Goal: Information Seeking & Learning: Learn about a topic

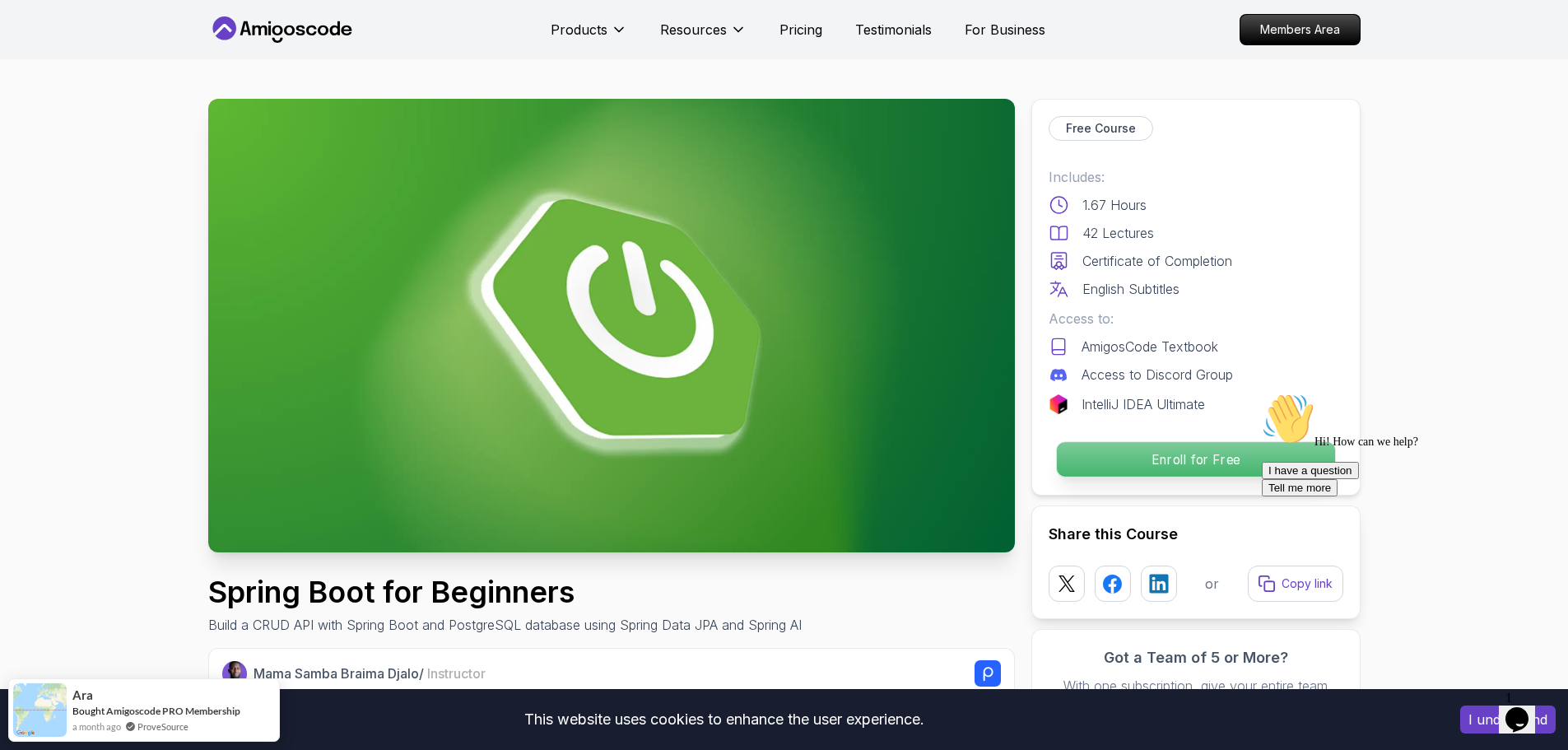
click at [1205, 455] on p "Enroll for Free" at bounding box center [1195, 460] width 279 height 34
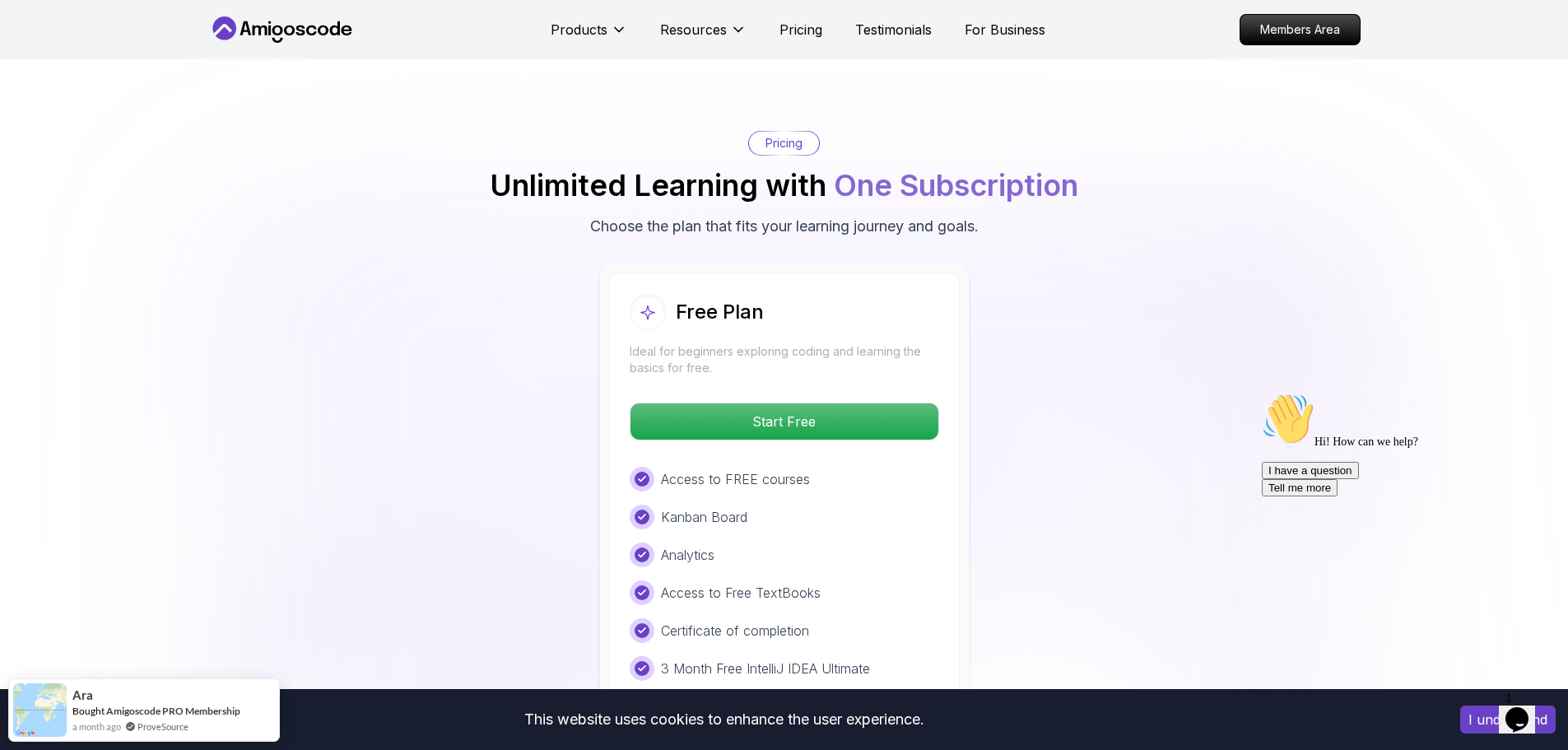
scroll to position [3234, 0]
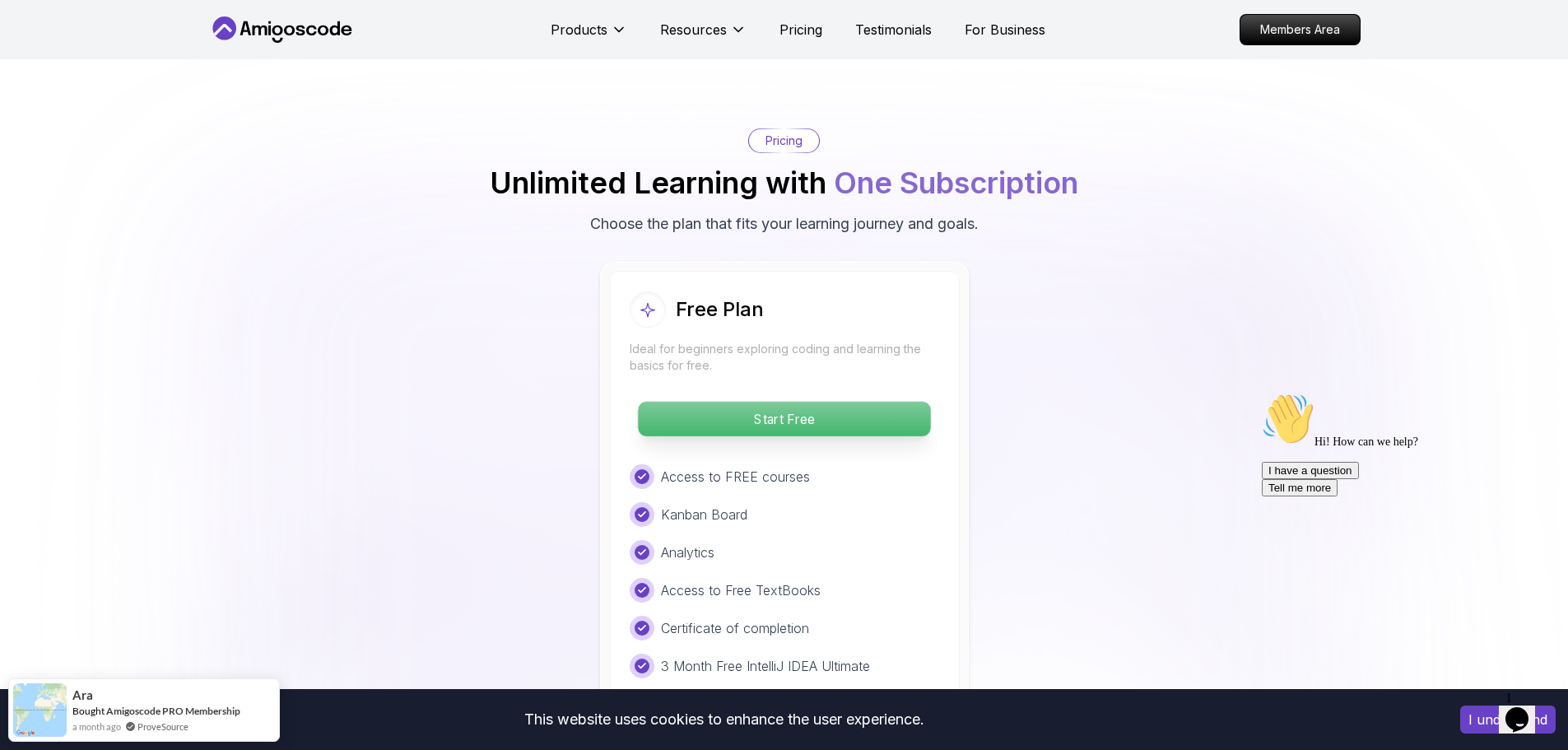
click at [855, 402] on p "Start Free" at bounding box center [783, 419] width 292 height 34
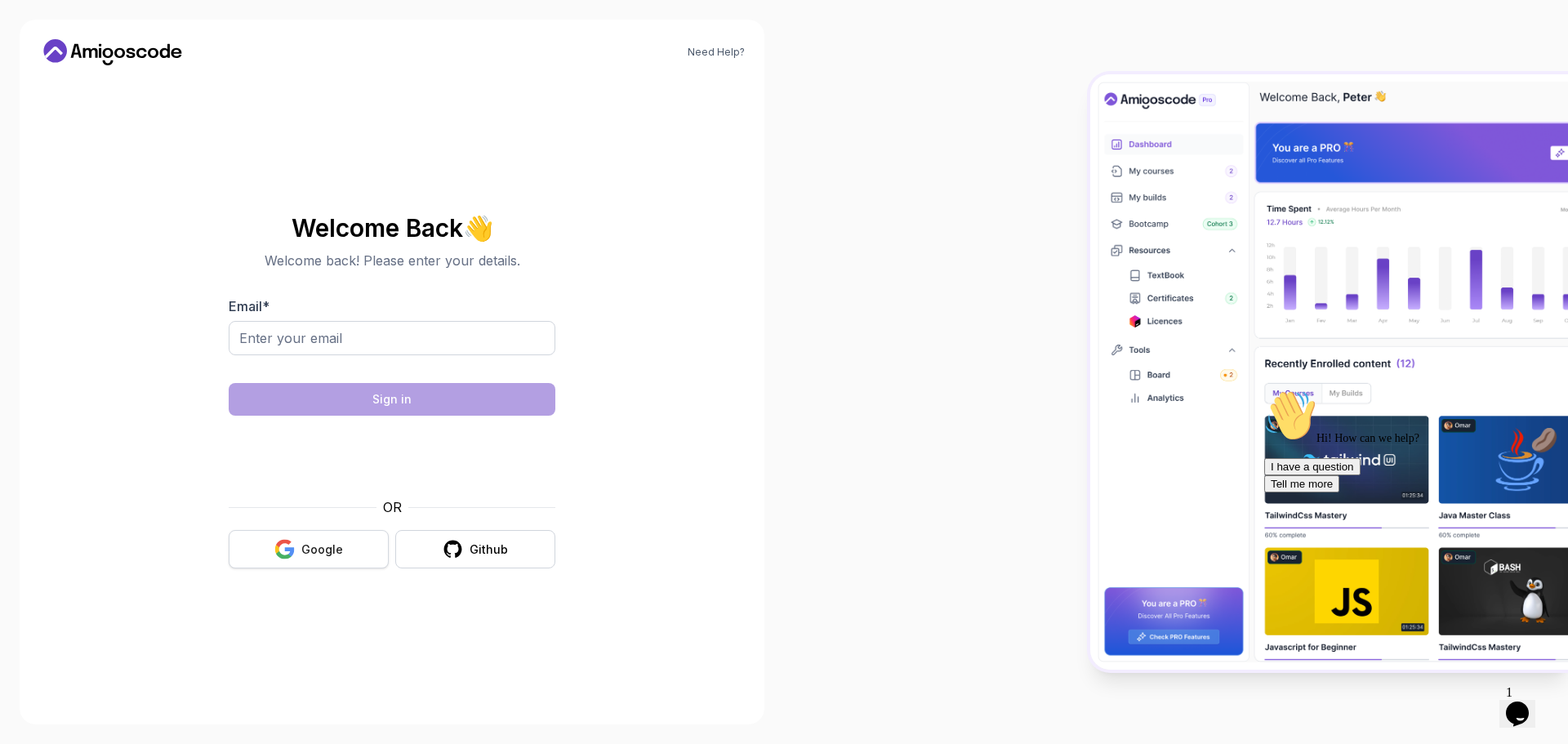
click at [326, 542] on div "Google" at bounding box center [322, 550] width 41 height 16
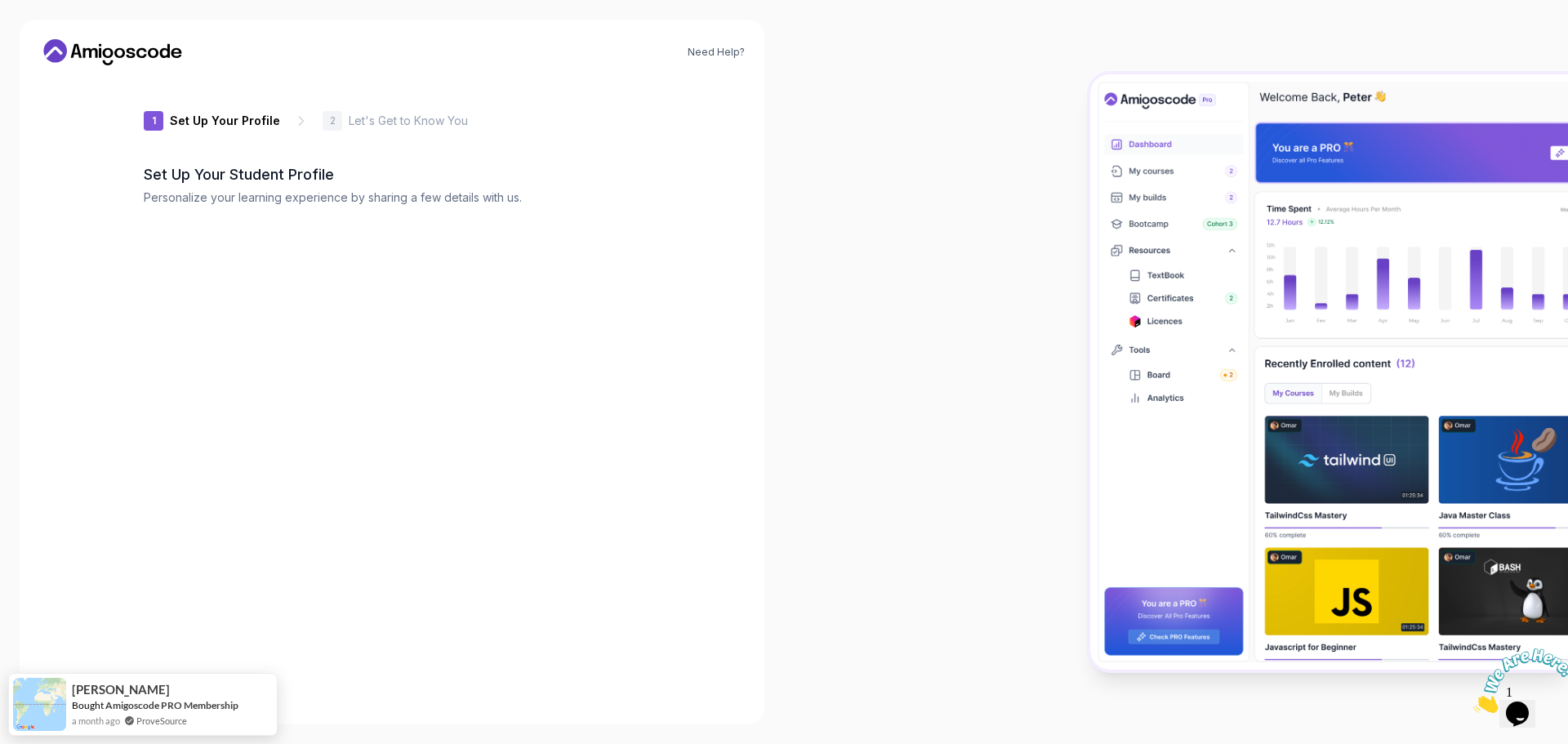
type input "charminggecko938c4"
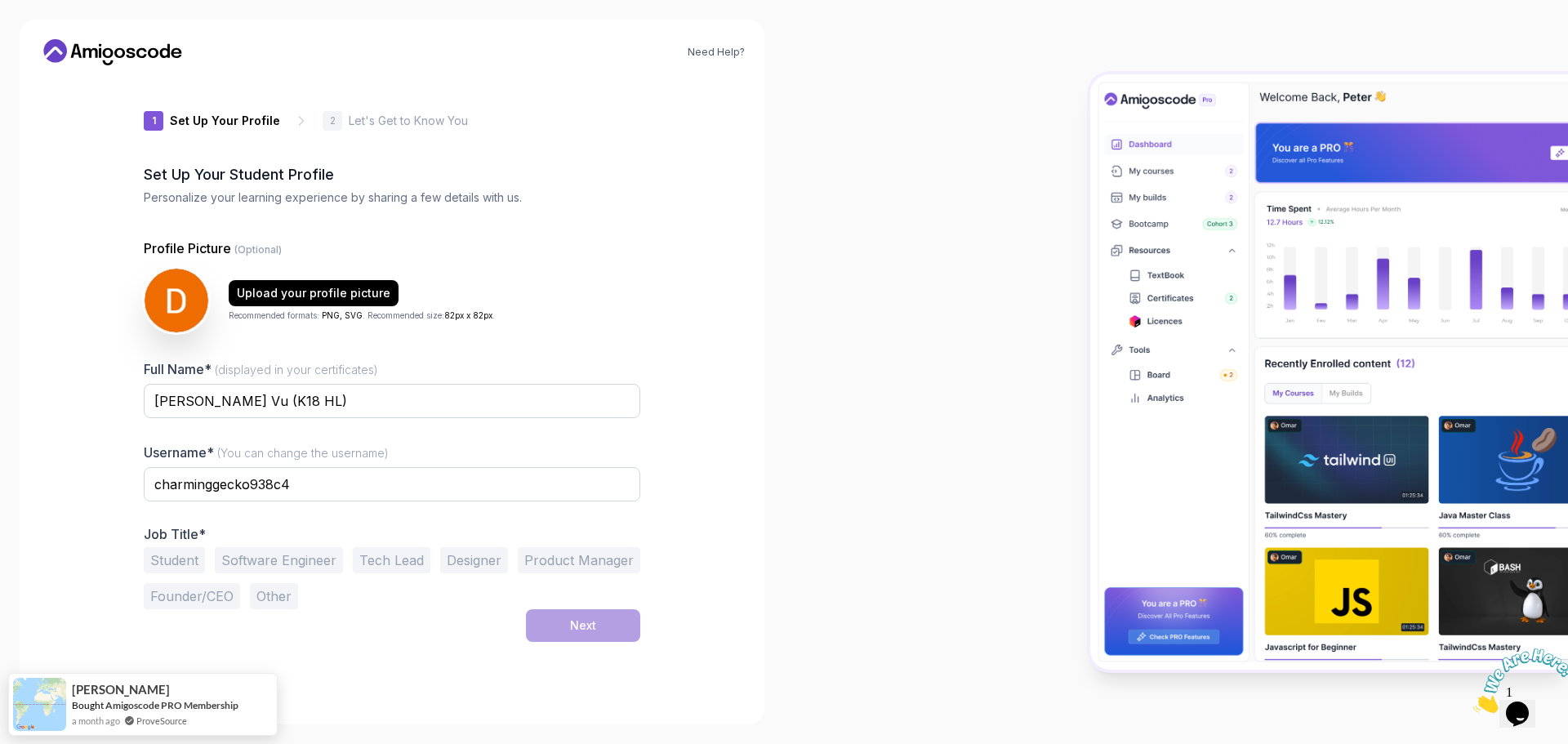
click at [180, 566] on button "Student" at bounding box center [174, 560] width 61 height 26
click at [616, 620] on button "Next" at bounding box center [582, 626] width 114 height 32
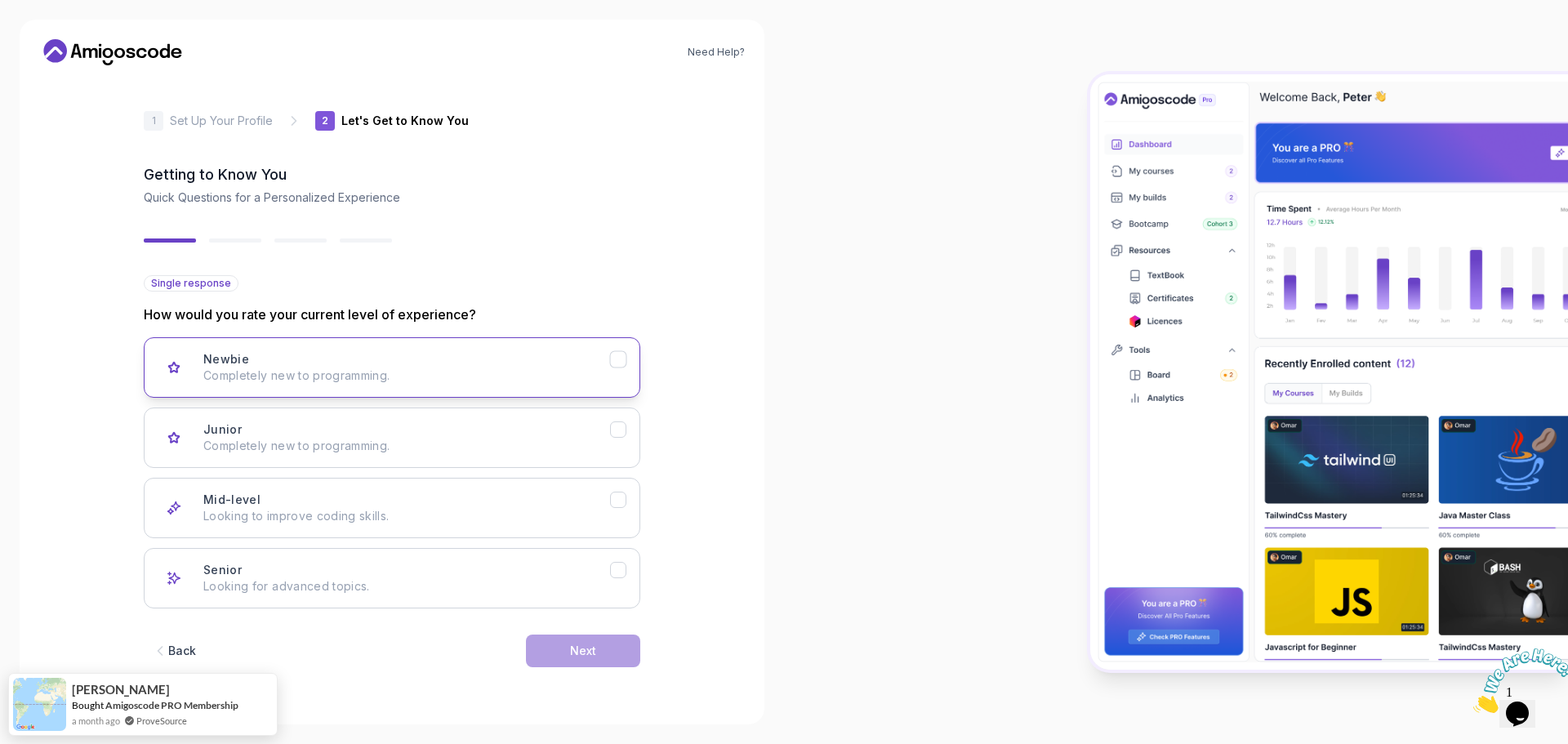
click at [547, 352] on div "Newbie Completely new to programming." at bounding box center [406, 367] width 406 height 32
click at [571, 653] on div "Next" at bounding box center [582, 651] width 26 height 16
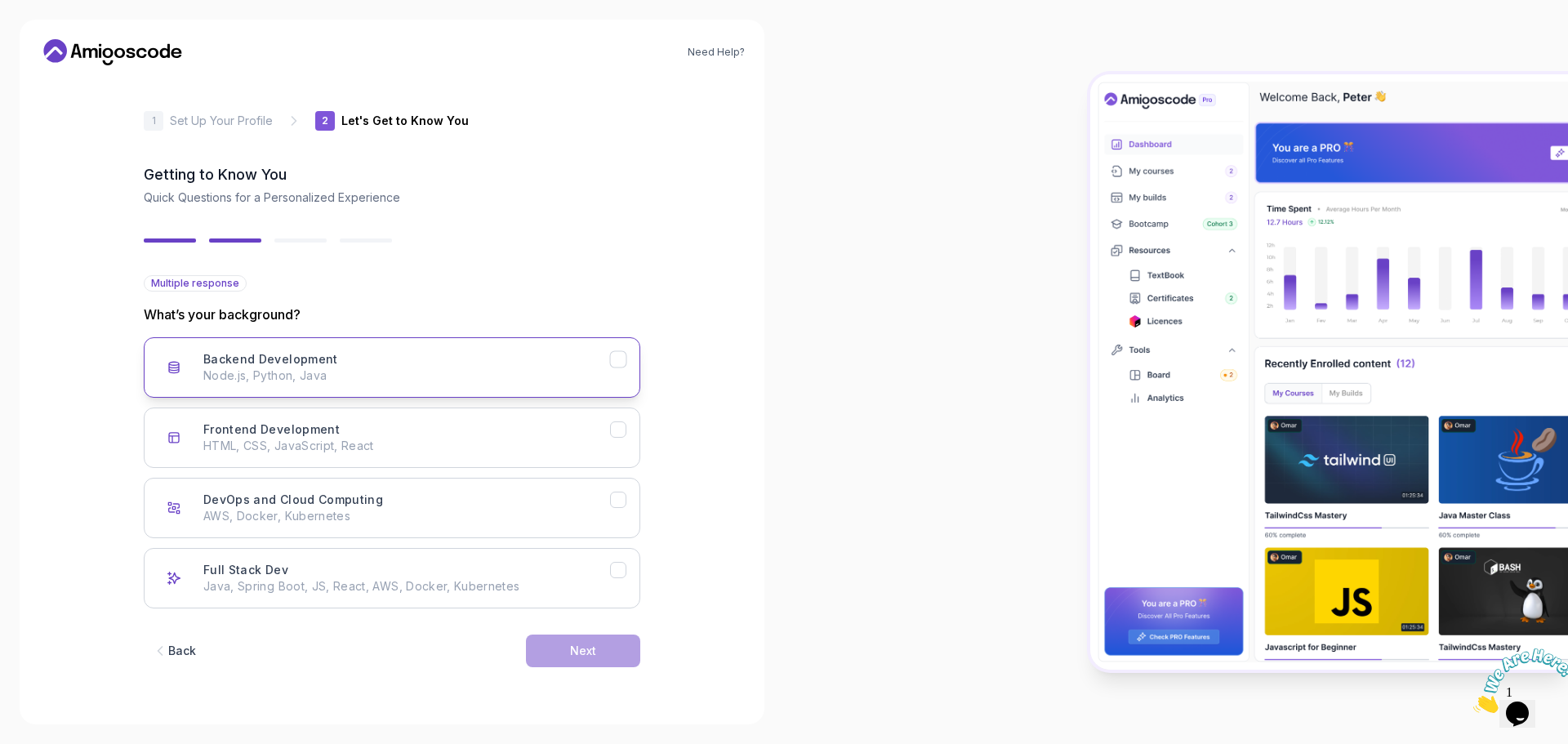
click at [490, 356] on div "Backend Development Node.js, Python, Java" at bounding box center [406, 367] width 406 height 32
click at [513, 494] on div "DevOps and Cloud Computing AWS, Docker, Kubernetes" at bounding box center [406, 508] width 406 height 32
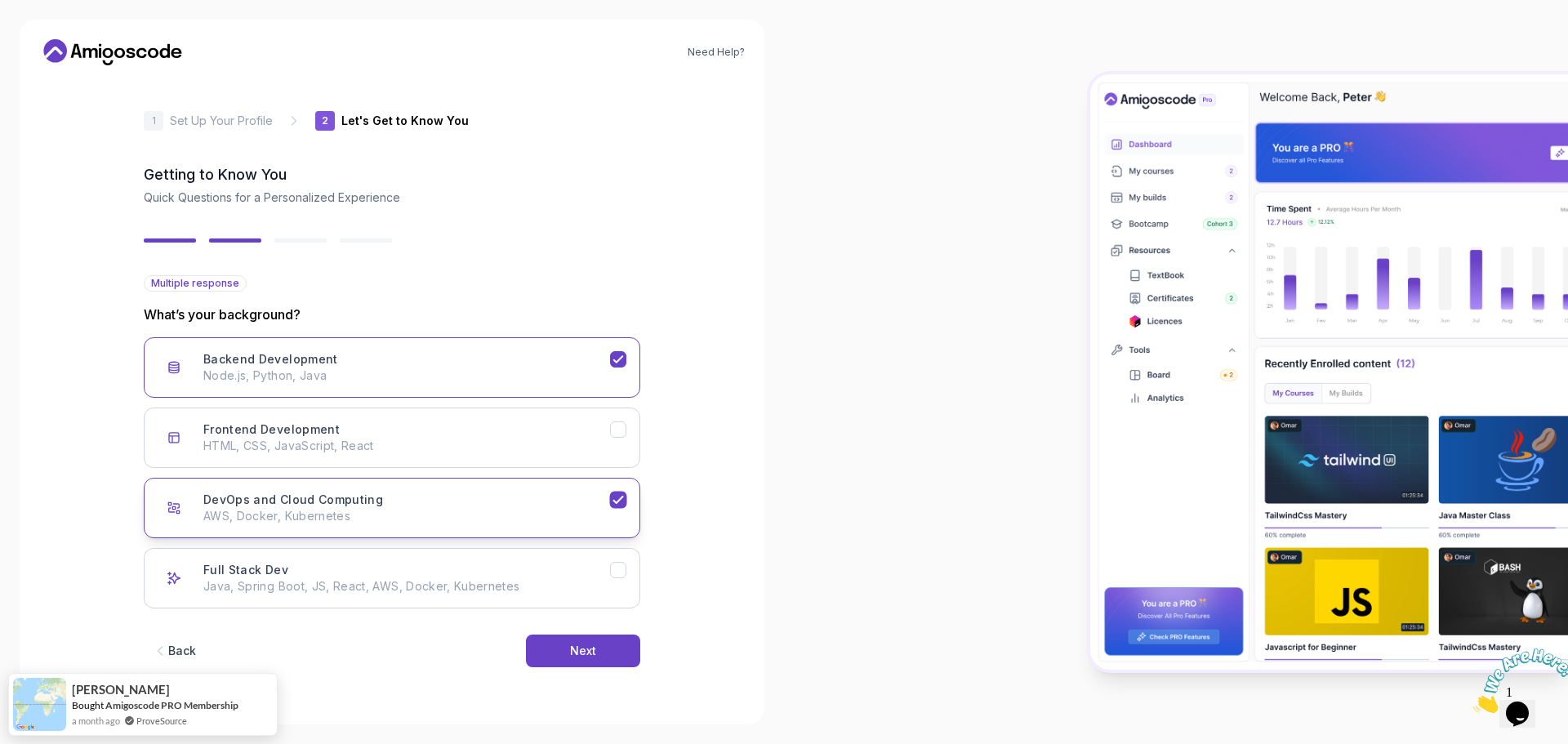
click at [536, 514] on p "AWS, Docker, Kubernetes" at bounding box center [406, 516] width 406 height 16
click at [504, 580] on p "Java, Spring Boot, JS, React, AWS, Docker, Kubernetes" at bounding box center [406, 586] width 406 height 16
click at [579, 381] on p "Node.js, Python, Java" at bounding box center [406, 376] width 406 height 16
click at [578, 528] on button "DevOps and Cloud Computing AWS, Docker, Kubernetes" at bounding box center [391, 508] width 496 height 60
click at [584, 657] on div "Next" at bounding box center [582, 651] width 26 height 16
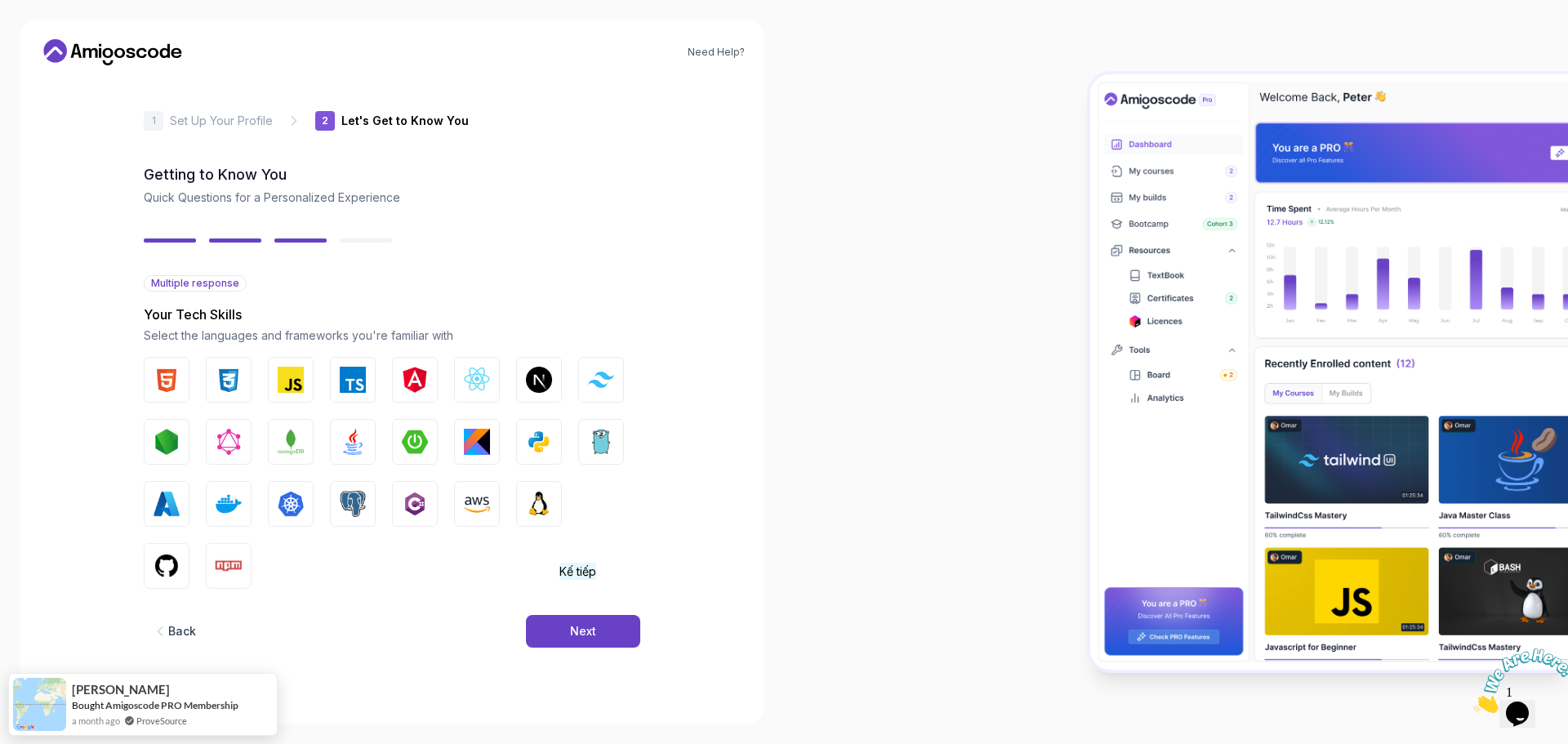
click at [584, 614] on div "Back Next" at bounding box center [391, 631] width 496 height 85
click at [587, 634] on div "Next" at bounding box center [582, 632] width 26 height 16
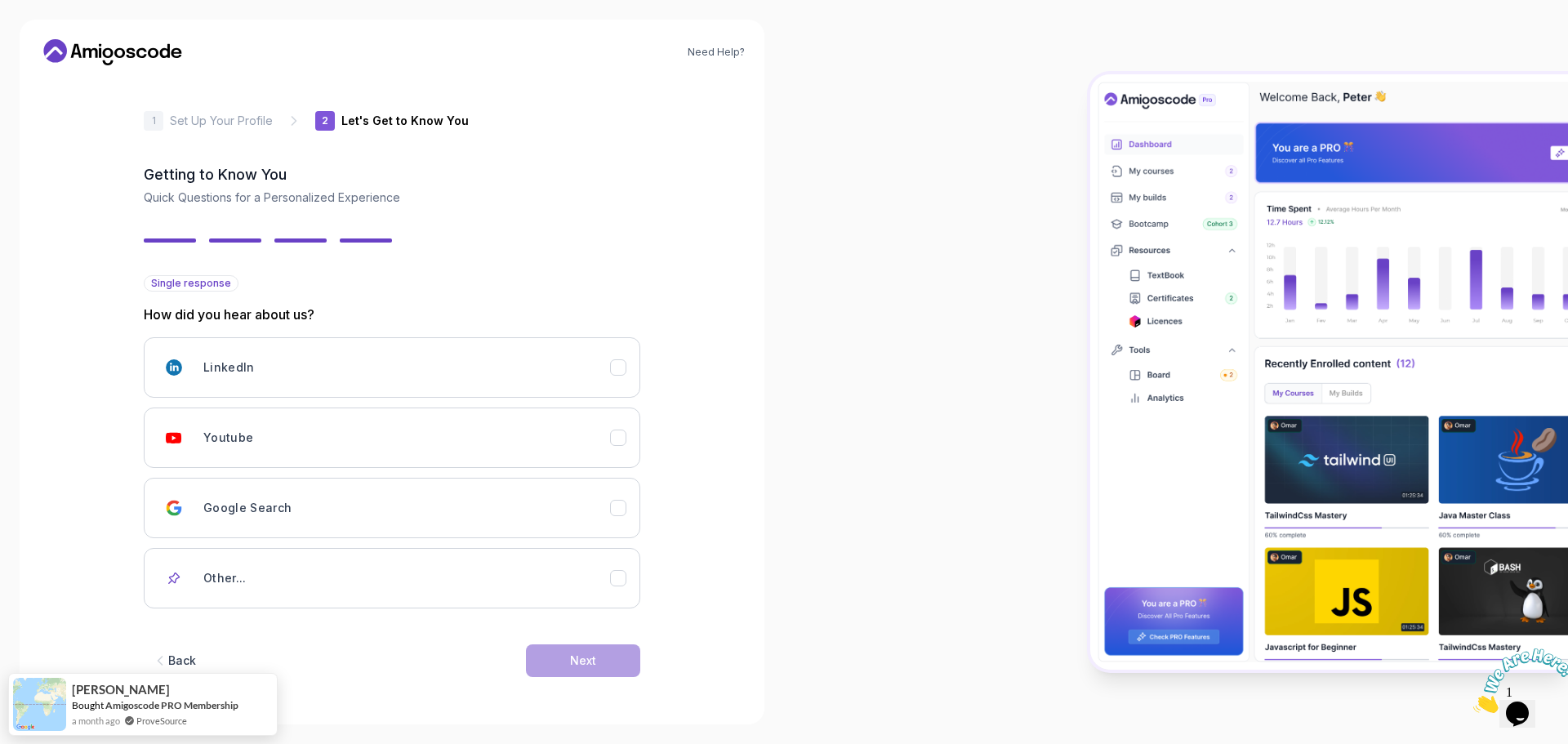
click at [265, 317] on p "How did you hear about us?" at bounding box center [391, 315] width 496 height 20
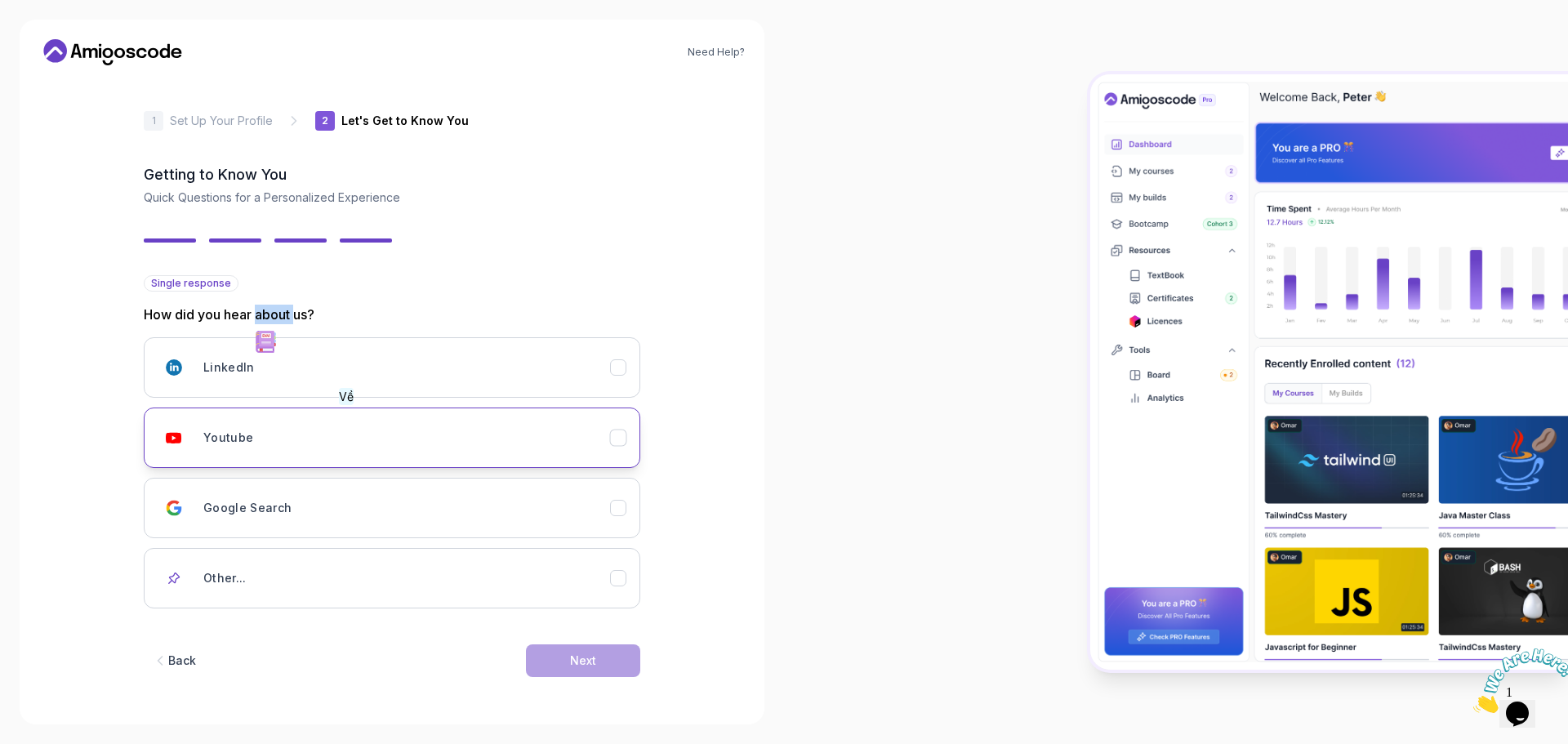
click at [351, 442] on div "Youtube" at bounding box center [406, 438] width 406 height 32
click at [623, 686] on div "Back Next" at bounding box center [391, 661] width 496 height 85
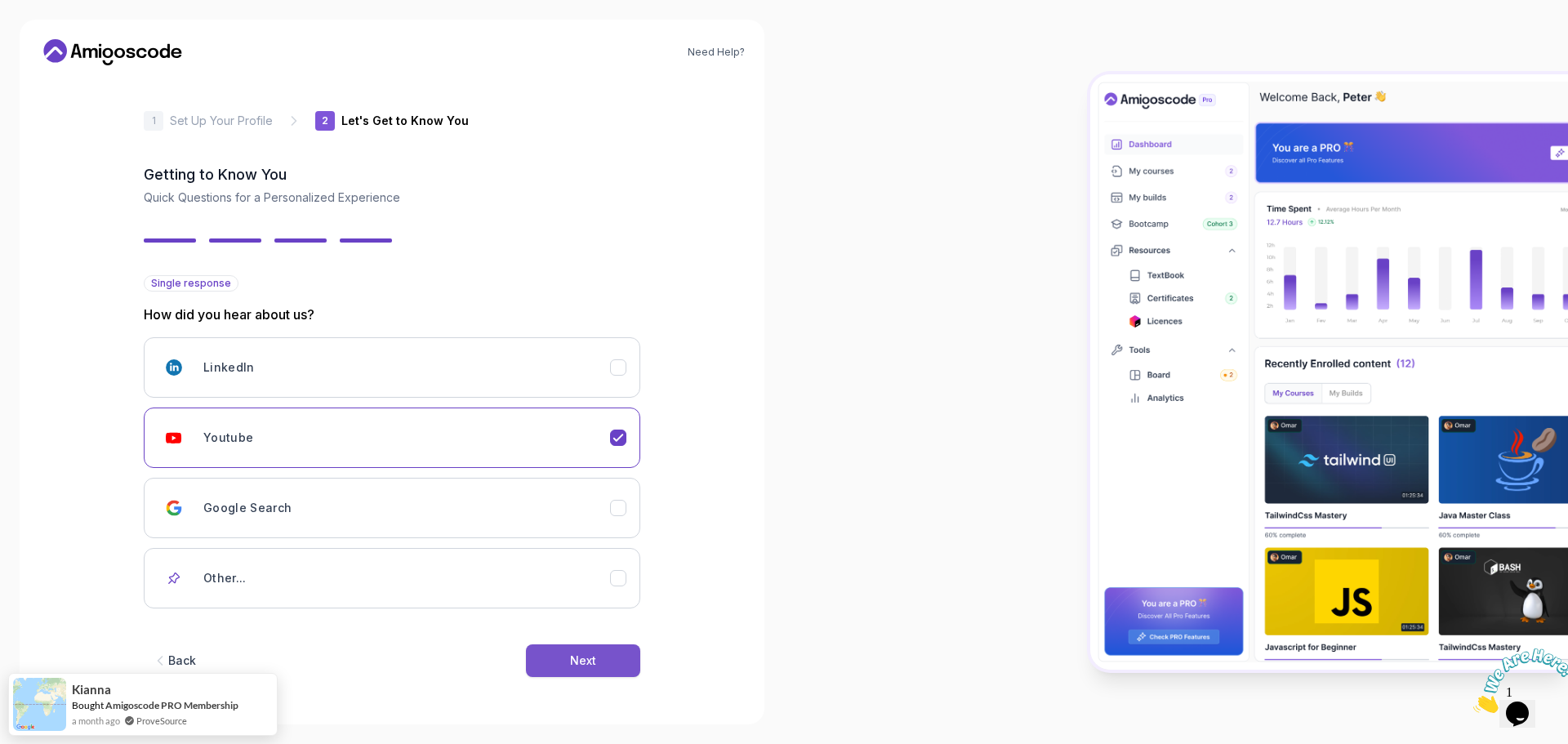
click at [557, 660] on button "Next" at bounding box center [582, 661] width 114 height 32
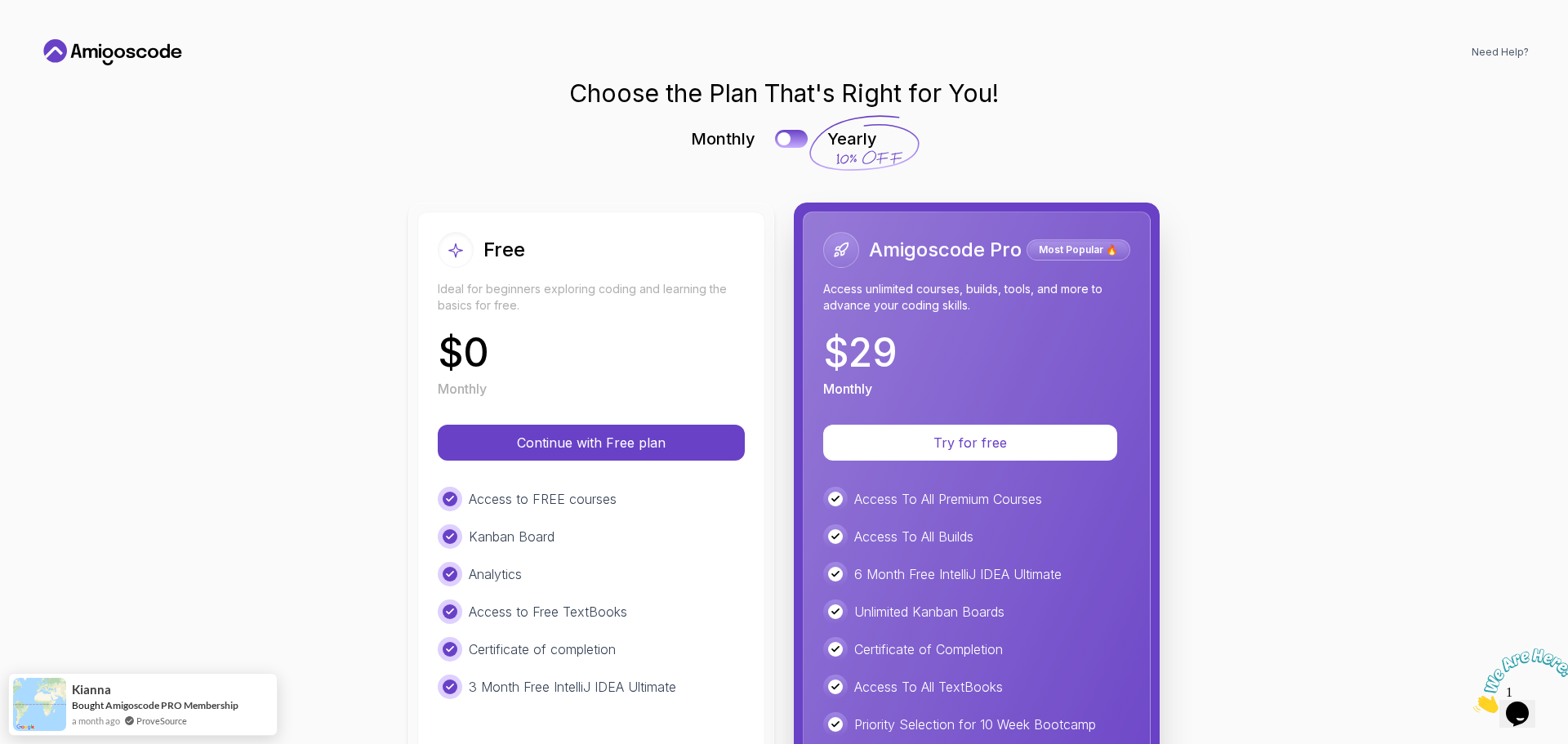
click at [73, 45] on icon at bounding box center [113, 52] width 147 height 26
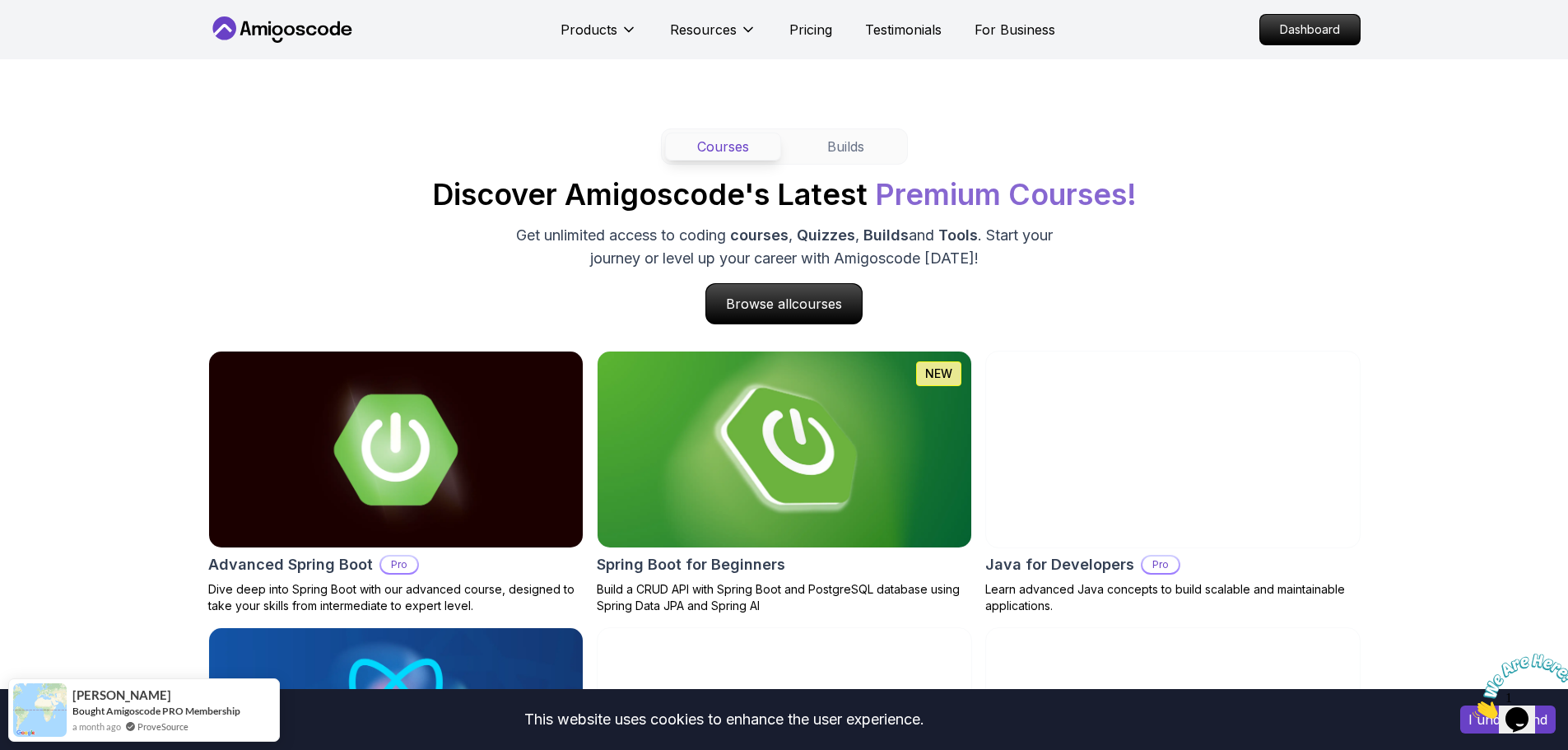
scroll to position [1647, 0]
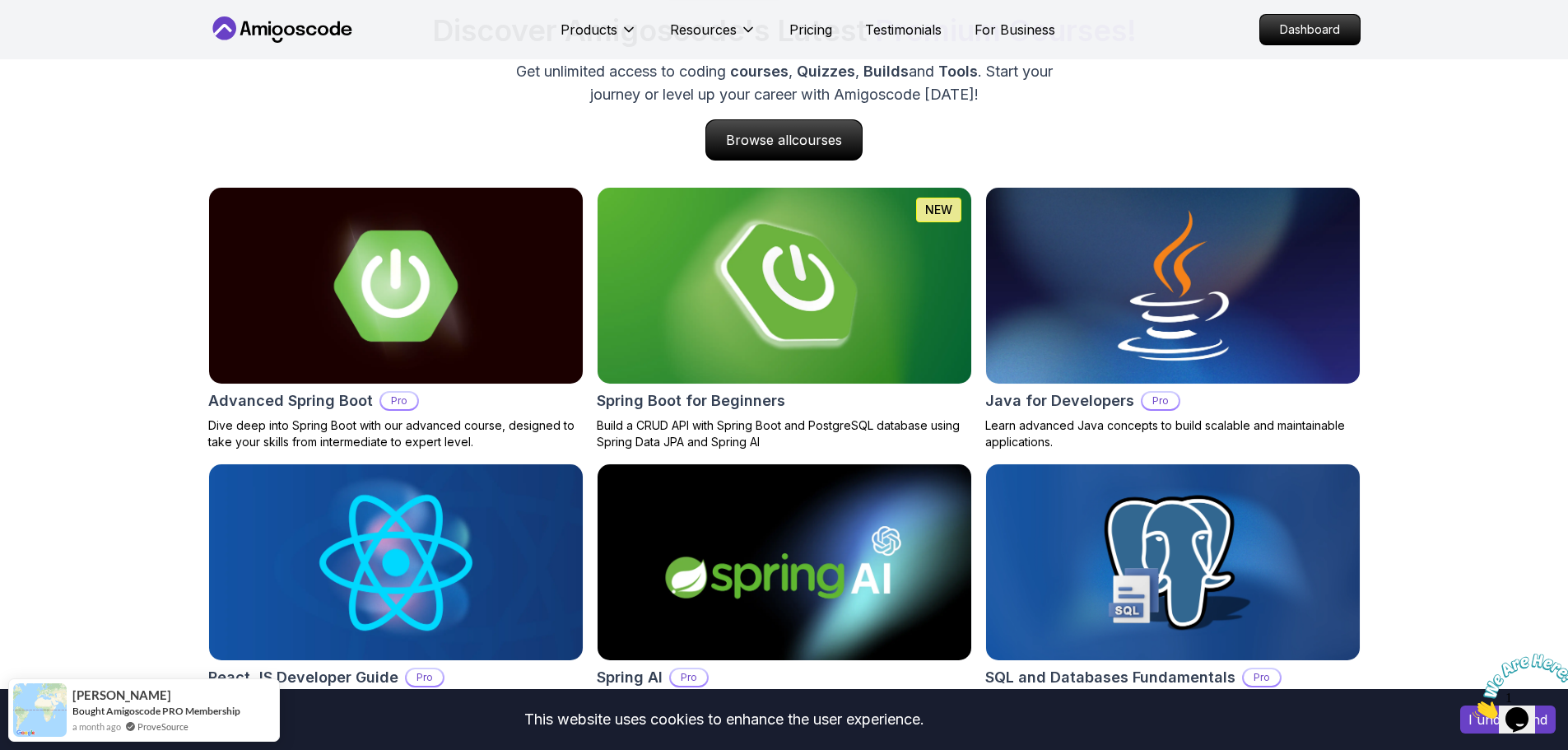
click at [883, 320] on img at bounding box center [784, 286] width 392 height 206
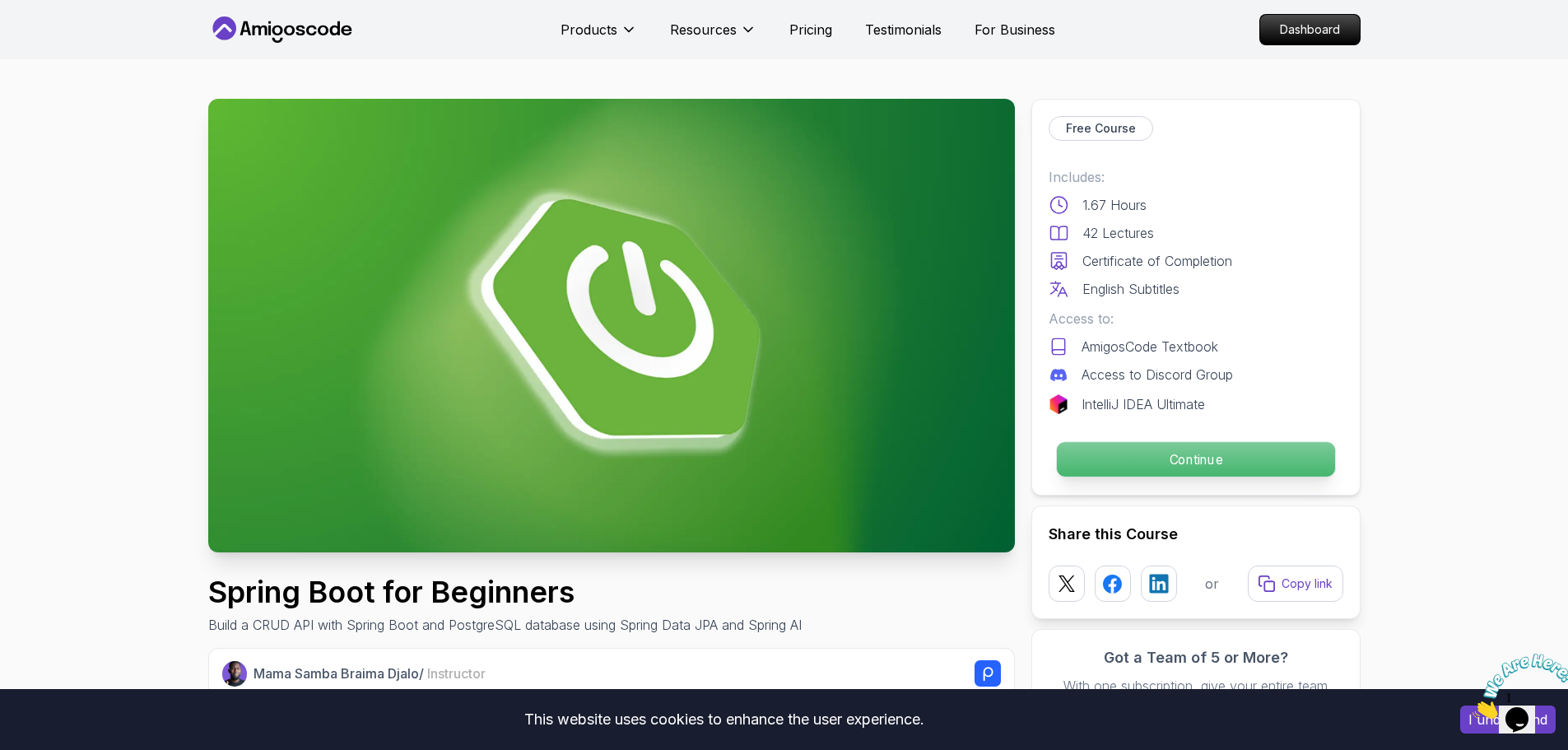
click at [1163, 460] on p "Continue" at bounding box center [1195, 460] width 279 height 34
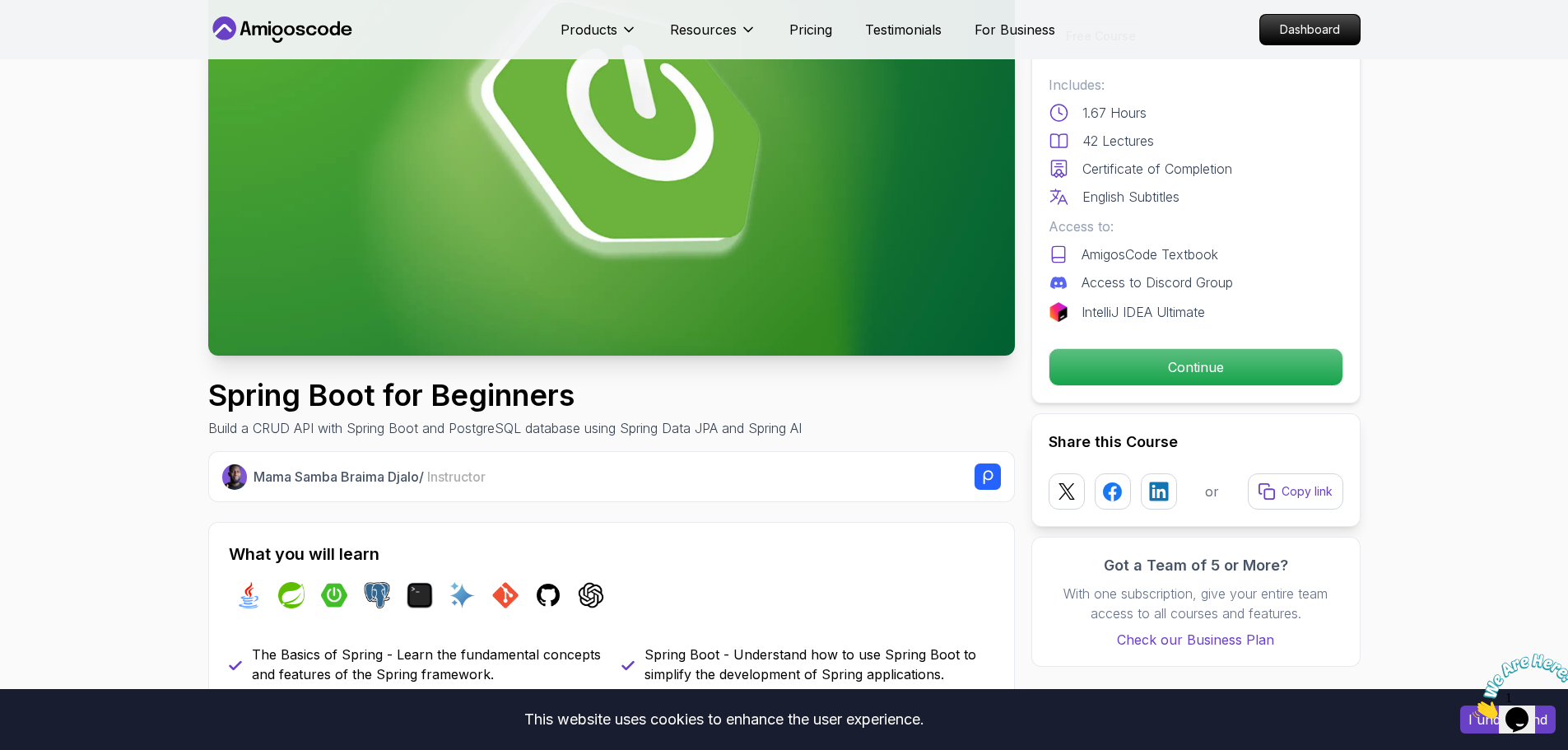
scroll to position [329, 0]
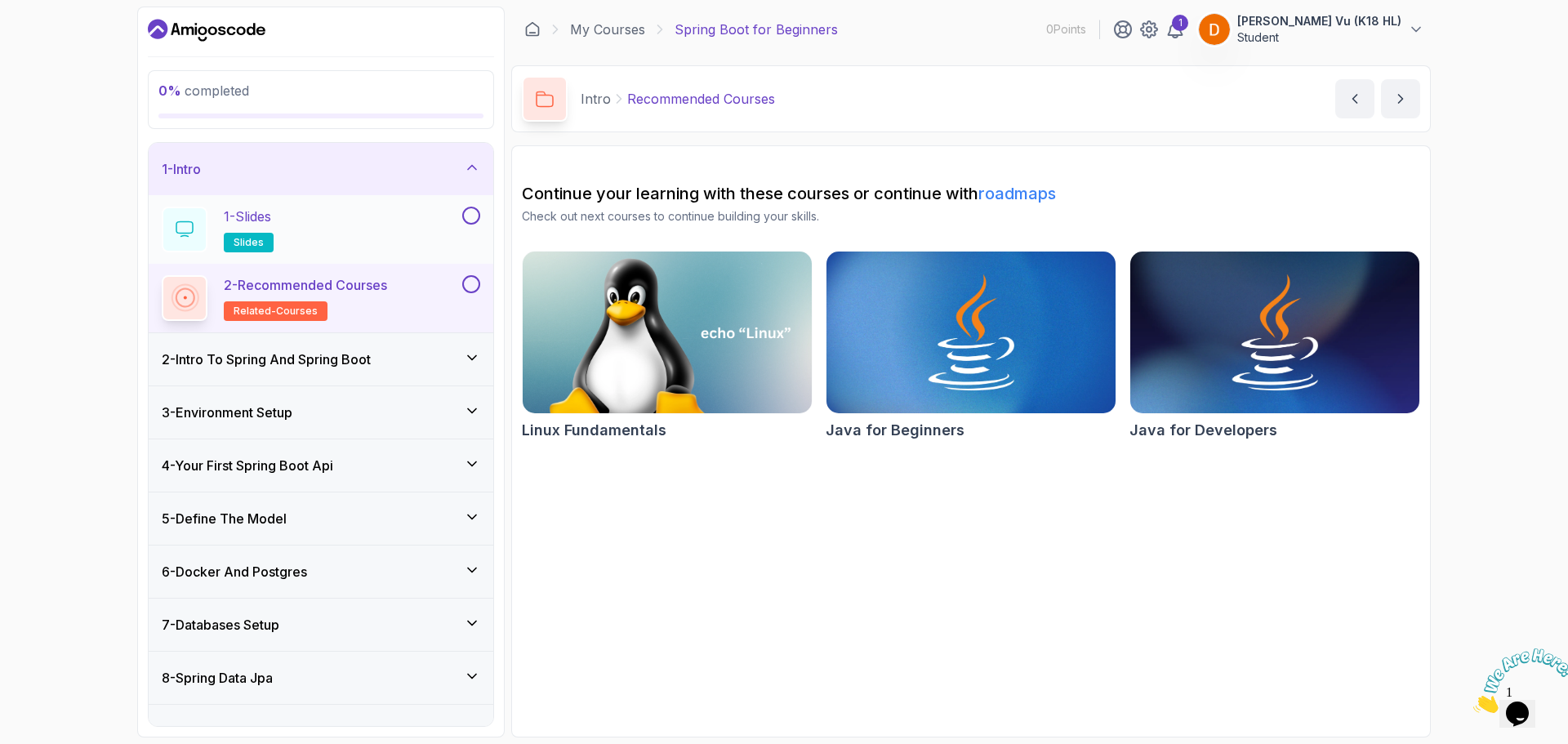
click at [462, 219] on button at bounding box center [471, 215] width 18 height 18
click at [473, 287] on button at bounding box center [471, 284] width 18 height 18
click at [466, 281] on icon at bounding box center [471, 284] width 14 height 16
drag, startPoint x: 391, startPoint y: 351, endPoint x: 440, endPoint y: 326, distance: 55.0
click at [392, 351] on div "2 - Intro To Spring And Spring Boot" at bounding box center [320, 360] width 318 height 20
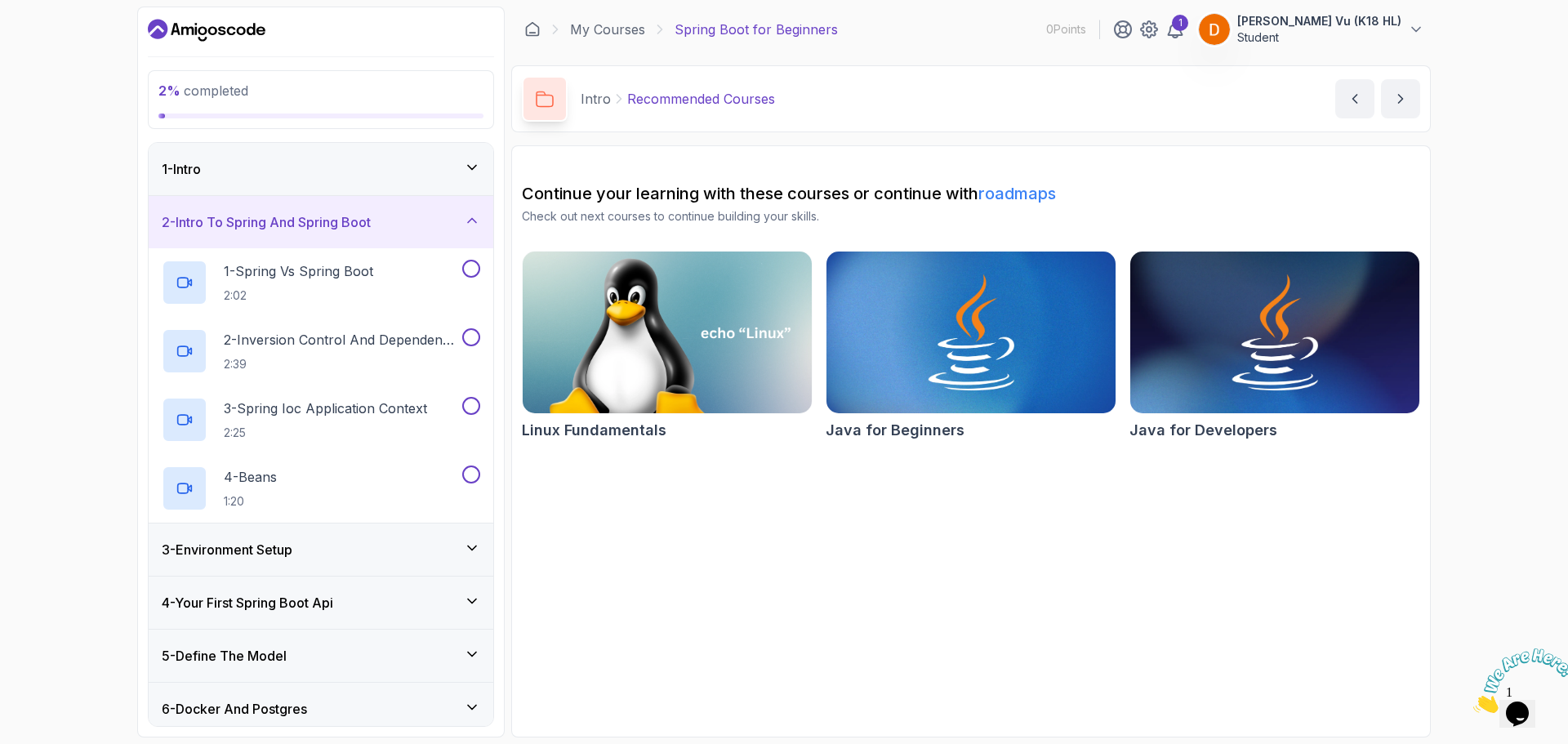
click at [469, 227] on icon at bounding box center [472, 221] width 16 height 16
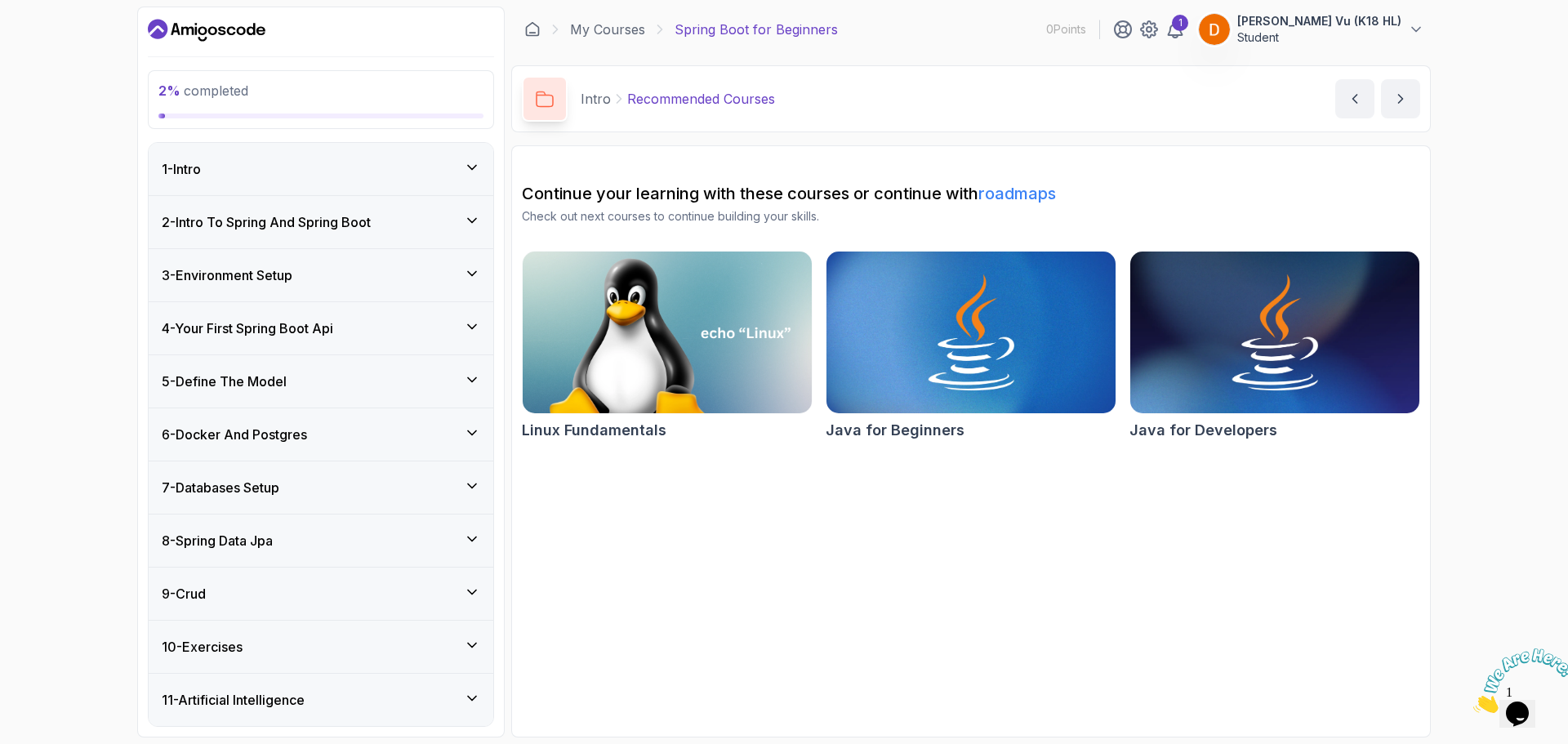
click at [459, 186] on div "1 - Intro" at bounding box center [321, 169] width 344 height 52
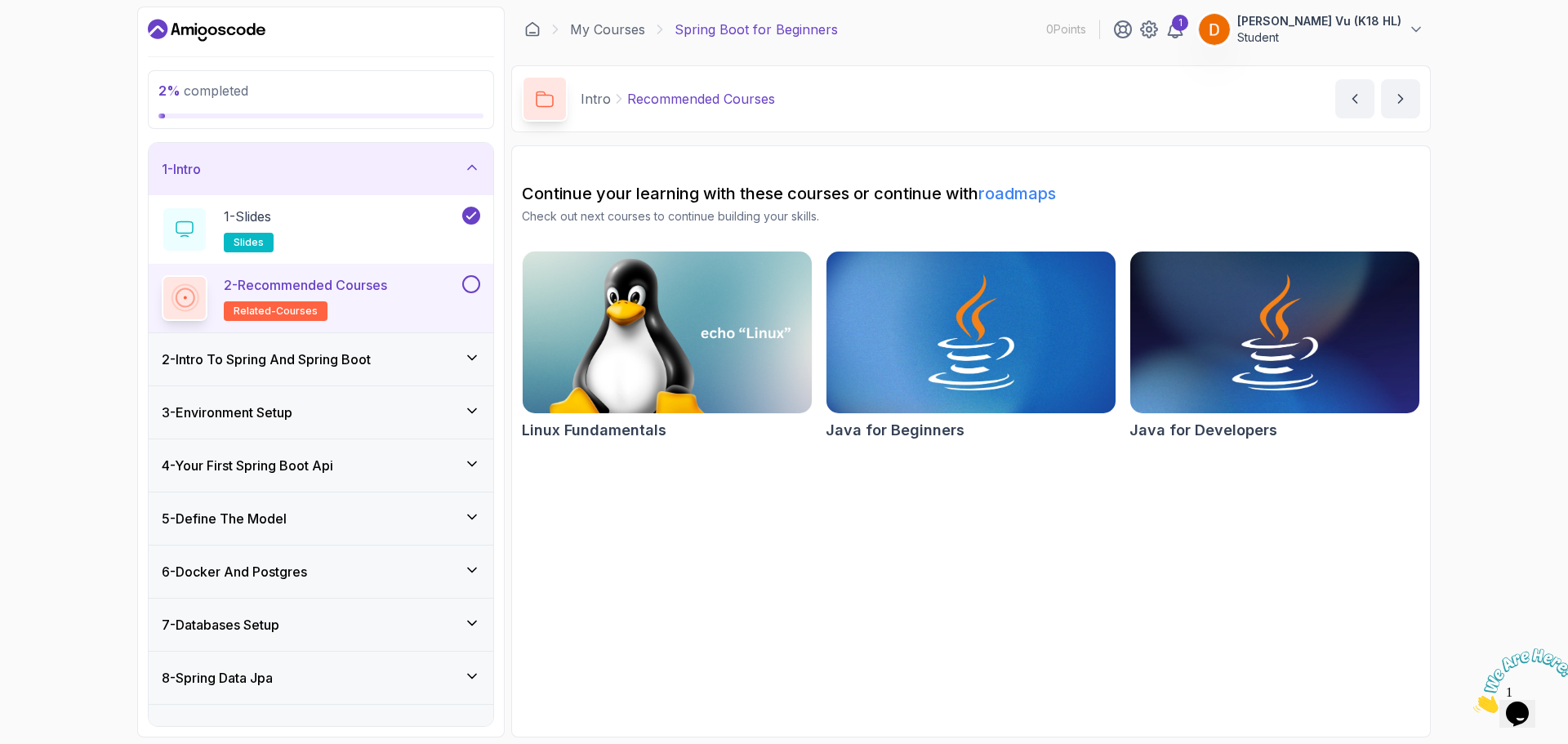
click at [470, 270] on div "2 - Recommended Courses related-courses" at bounding box center [321, 298] width 344 height 68
click at [474, 282] on button at bounding box center [471, 284] width 18 height 18
click at [445, 358] on div "2 - Intro To Spring And Spring Boot" at bounding box center [320, 360] width 318 height 20
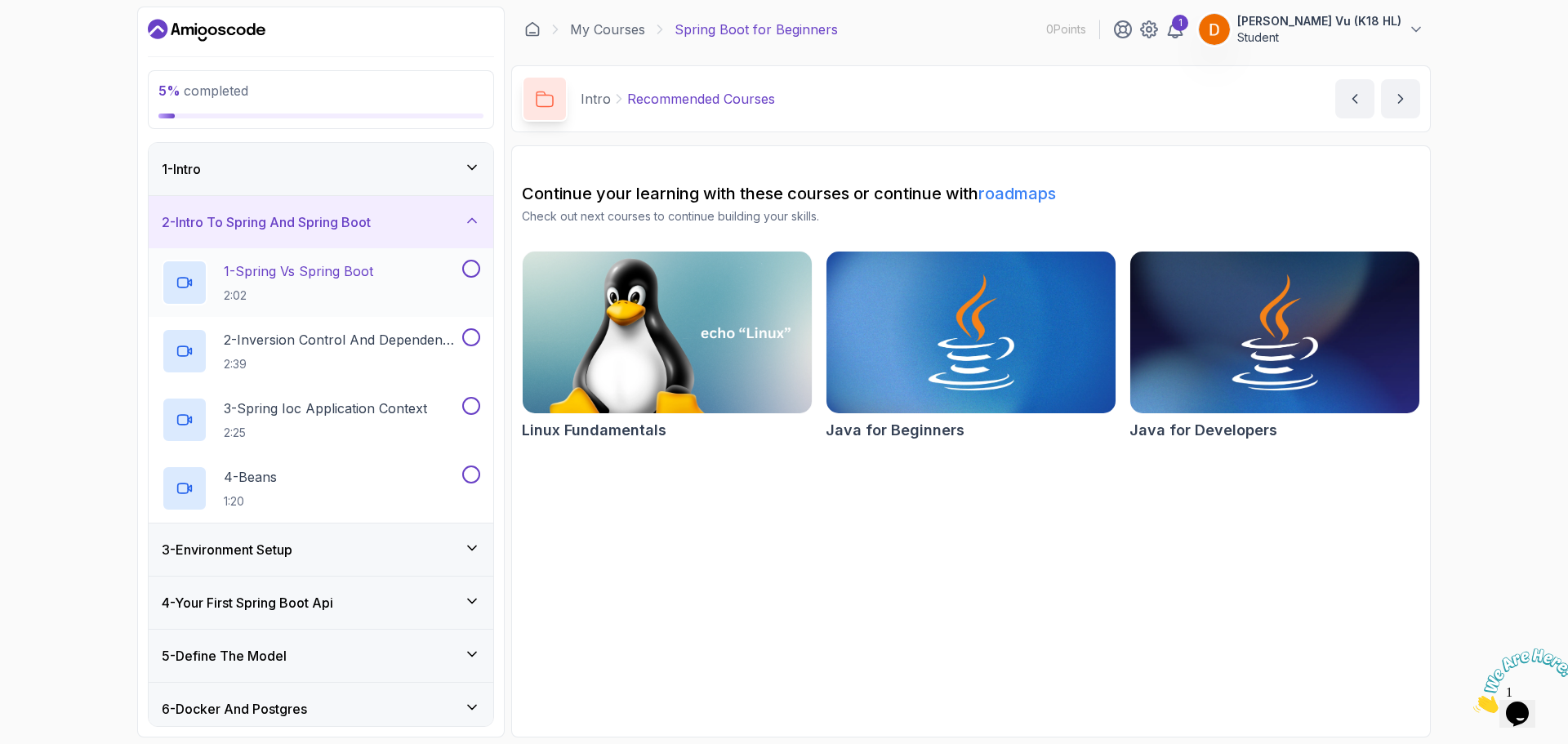
click at [475, 268] on button at bounding box center [471, 268] width 18 height 18
click at [472, 334] on button at bounding box center [471, 337] width 18 height 18
click at [471, 405] on button at bounding box center [471, 406] width 18 height 18
click at [471, 476] on button at bounding box center [471, 475] width 18 height 18
click at [428, 555] on div "3 - Environment Setup" at bounding box center [320, 550] width 318 height 20
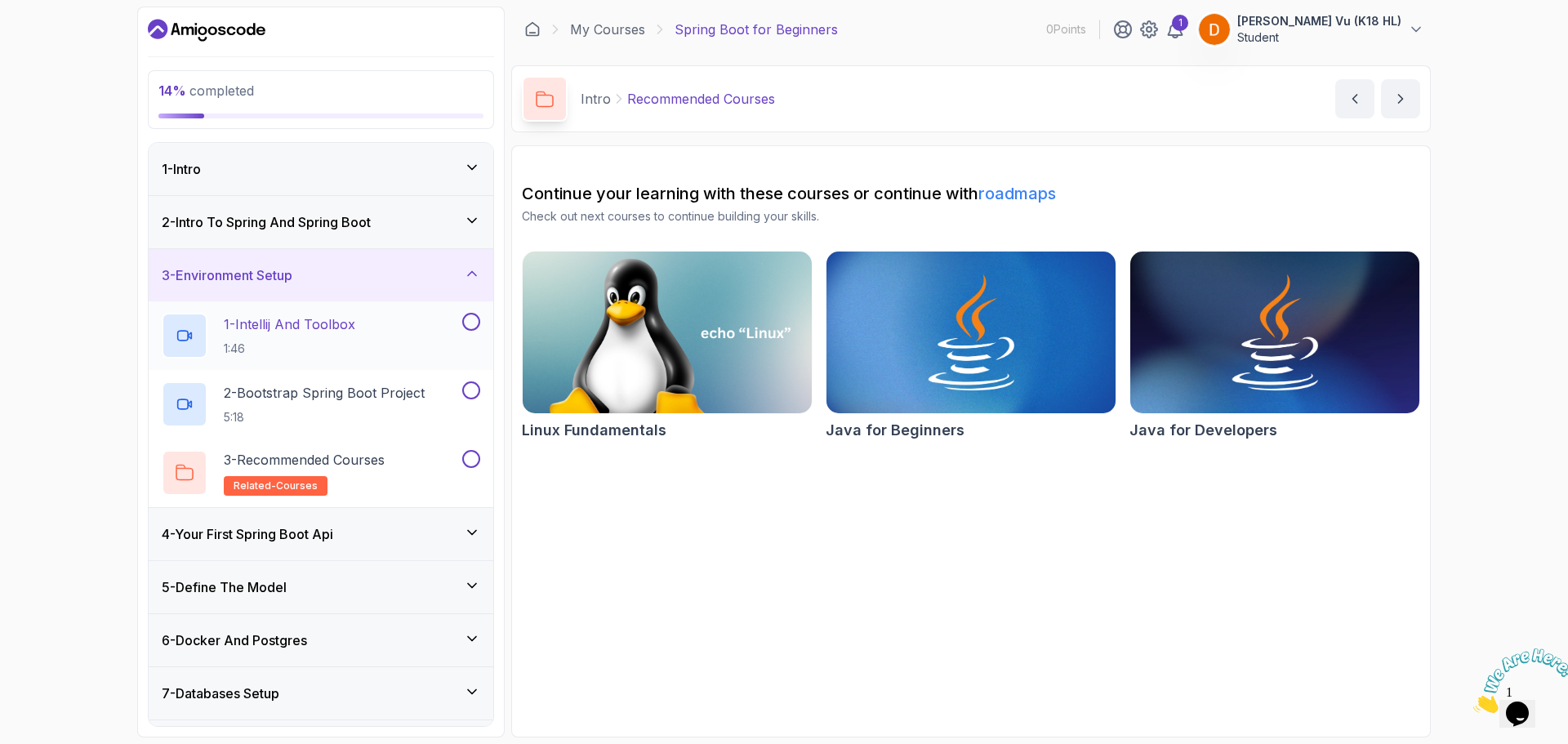
click at [398, 347] on div "1 - Intellij And Toolbox 1:46" at bounding box center [309, 336] width 297 height 46
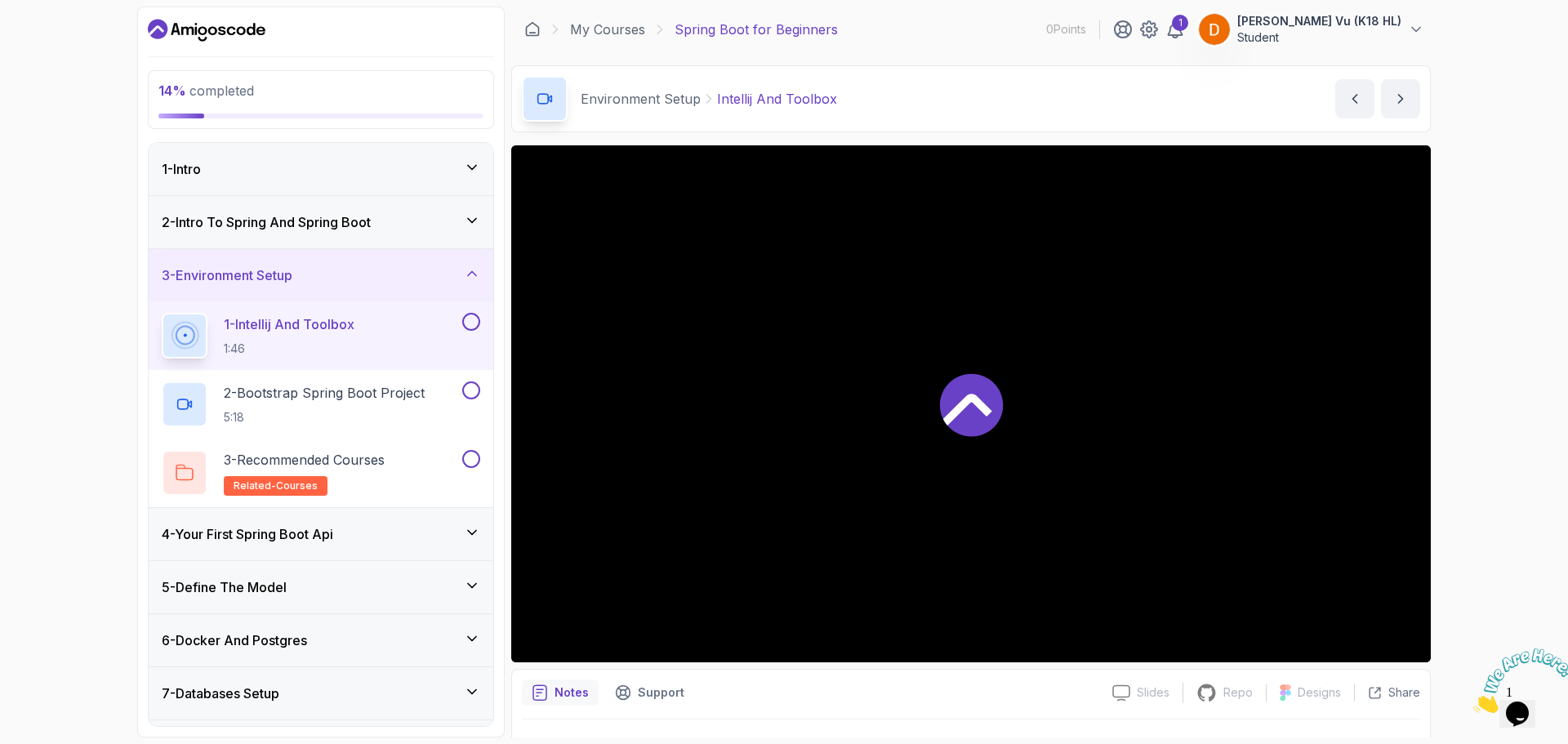
click at [475, 322] on button at bounding box center [471, 322] width 18 height 18
click at [470, 390] on button at bounding box center [471, 390] width 18 height 18
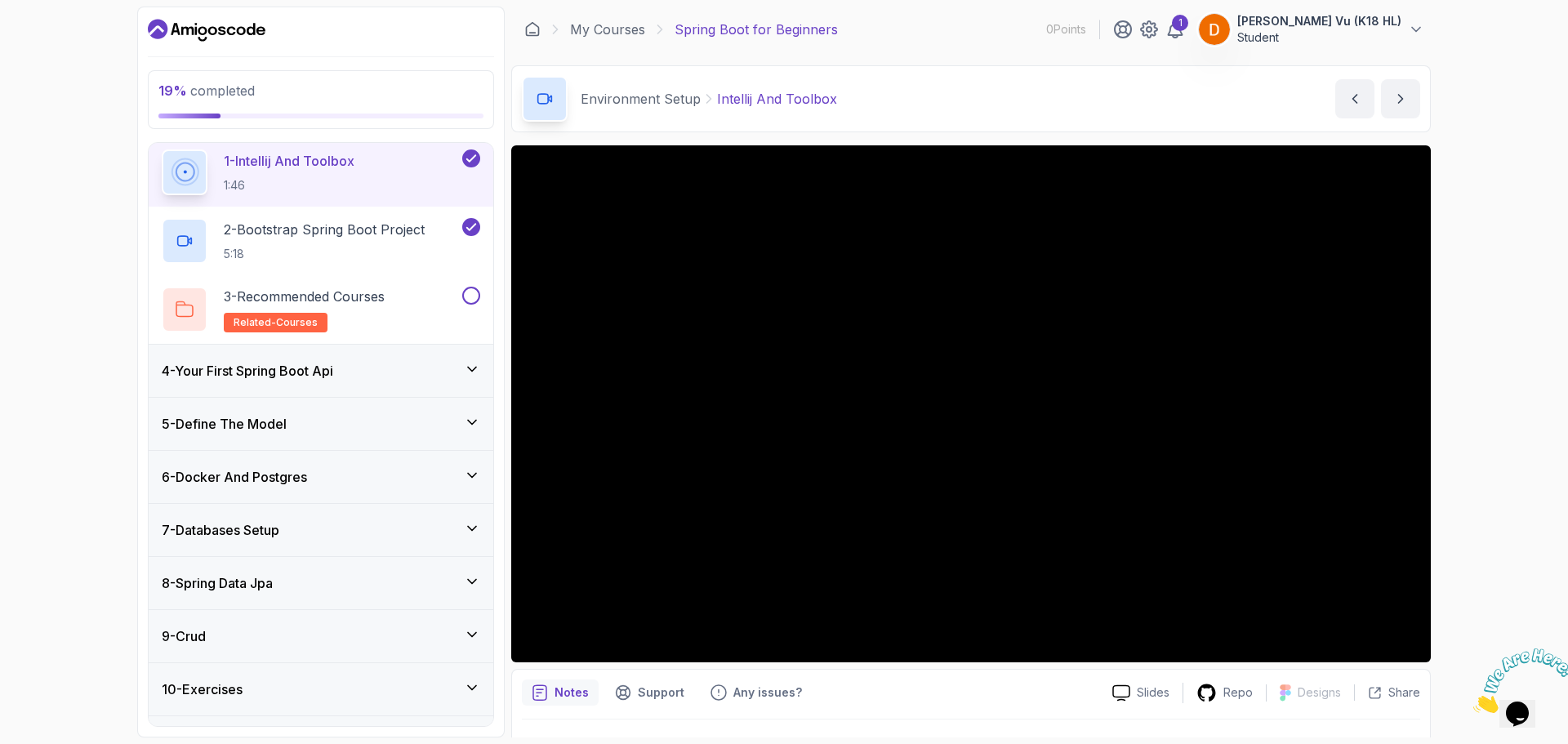
click at [333, 368] on h3 "4 - Your First Spring Boot Api" at bounding box center [247, 371] width 171 height 20
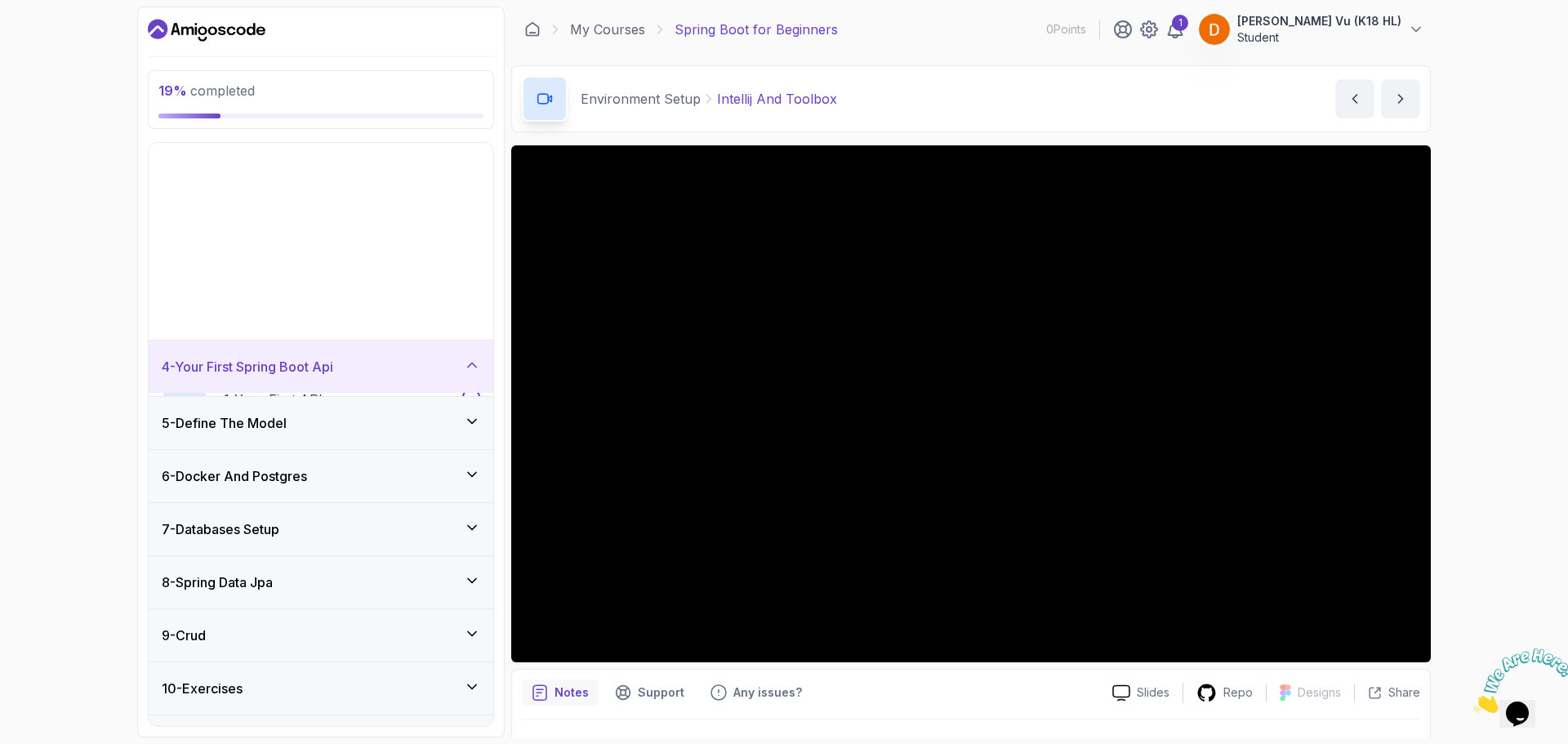
scroll to position [53, 0]
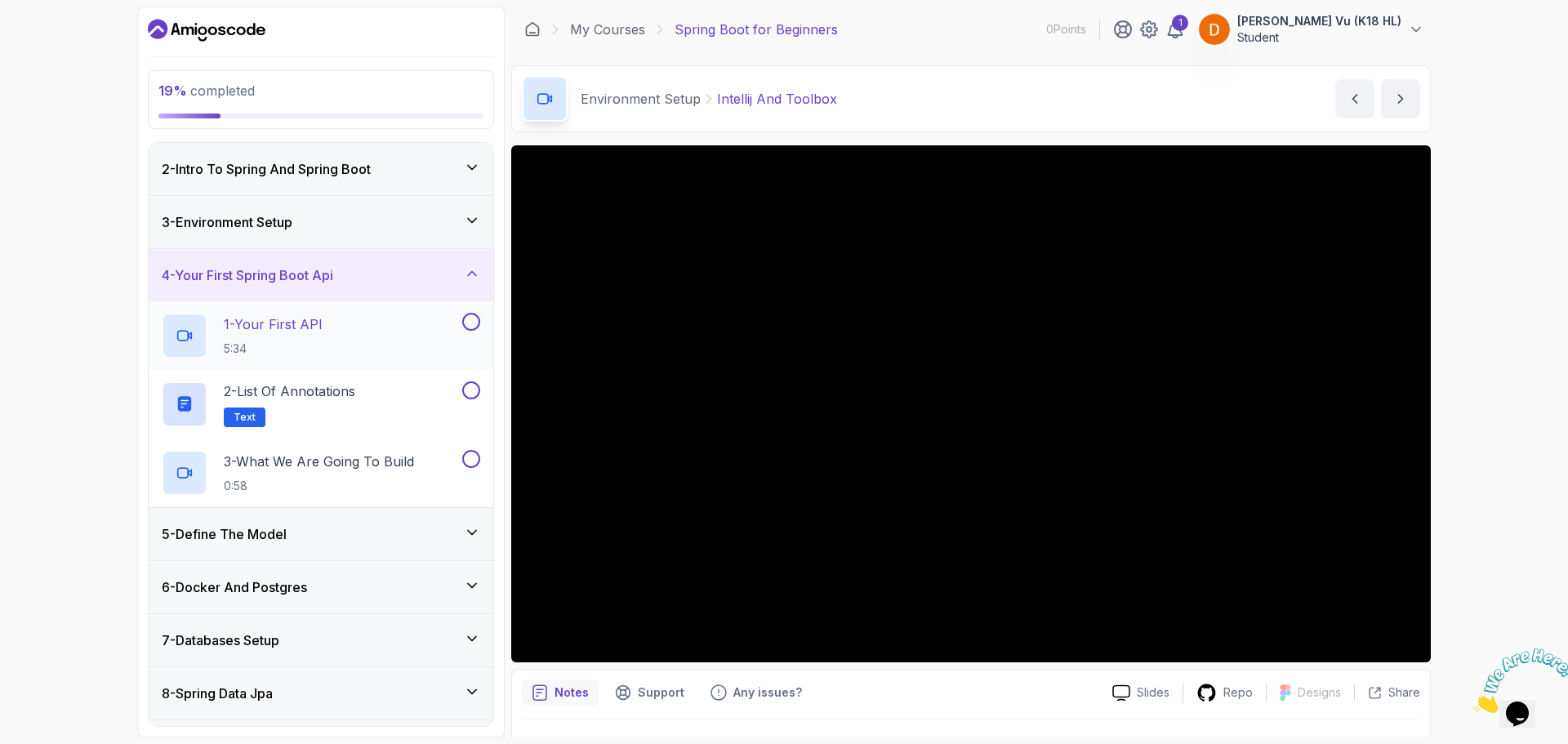
click at [468, 317] on button at bounding box center [471, 322] width 18 height 18
click at [390, 336] on div "1 - Your First API 5:34" at bounding box center [309, 336] width 297 height 46
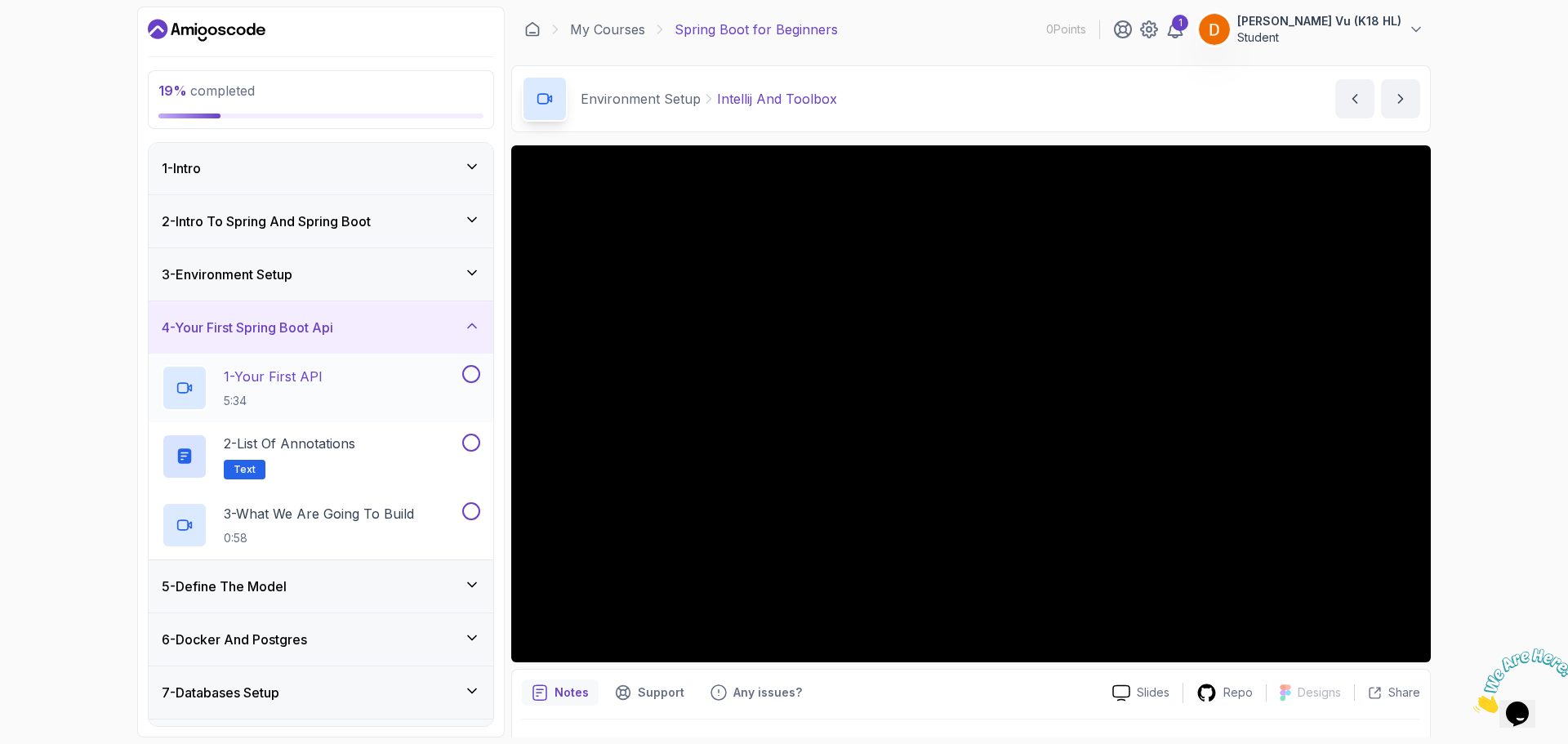
scroll to position [0, 0]
click at [418, 287] on div "3 - Environment Setup" at bounding box center [321, 276] width 344 height 52
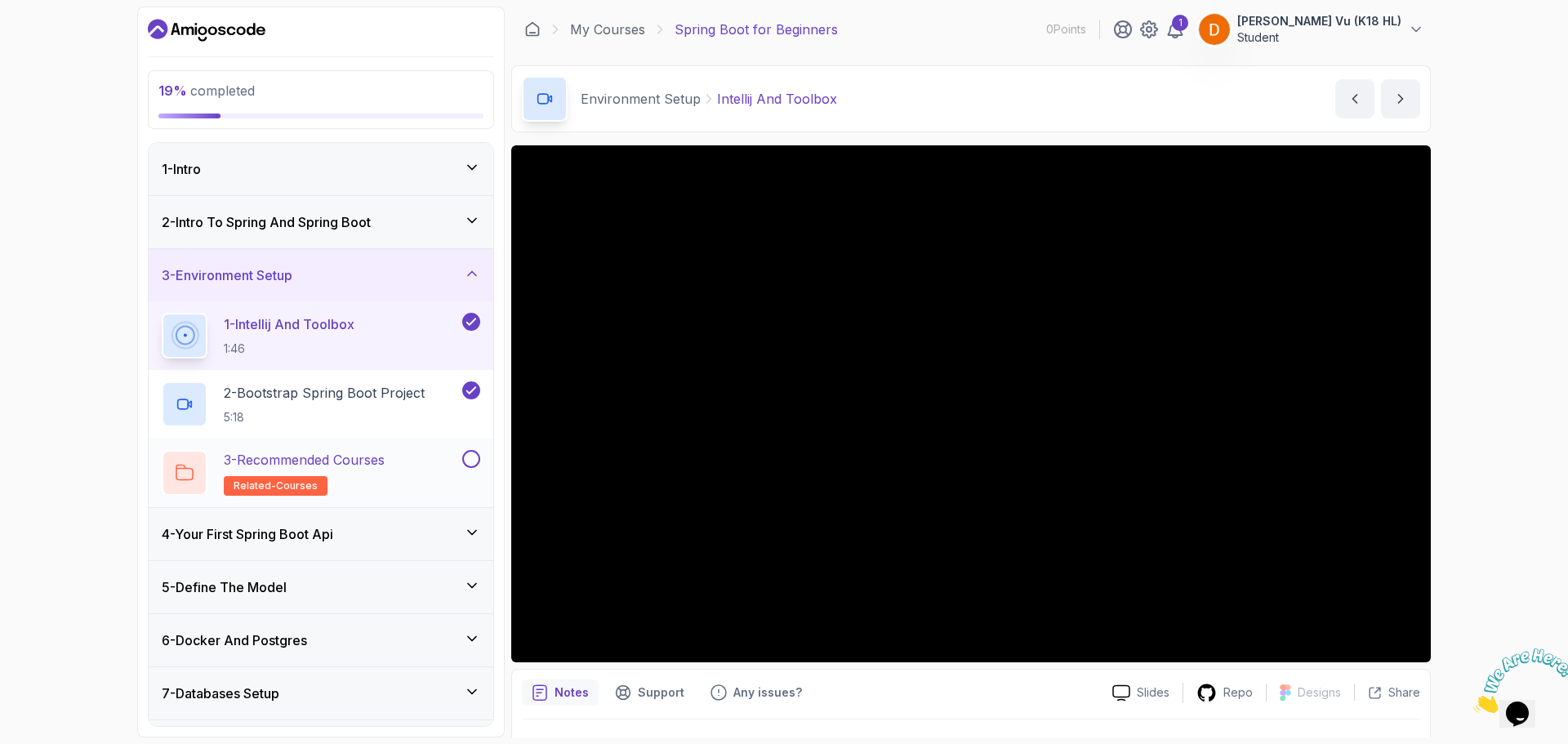
click at [474, 460] on button at bounding box center [471, 460] width 18 height 18
click at [397, 466] on div "3 - Recommended Courses related-courses" at bounding box center [309, 473] width 297 height 46
